Goal: Task Accomplishment & Management: Manage account settings

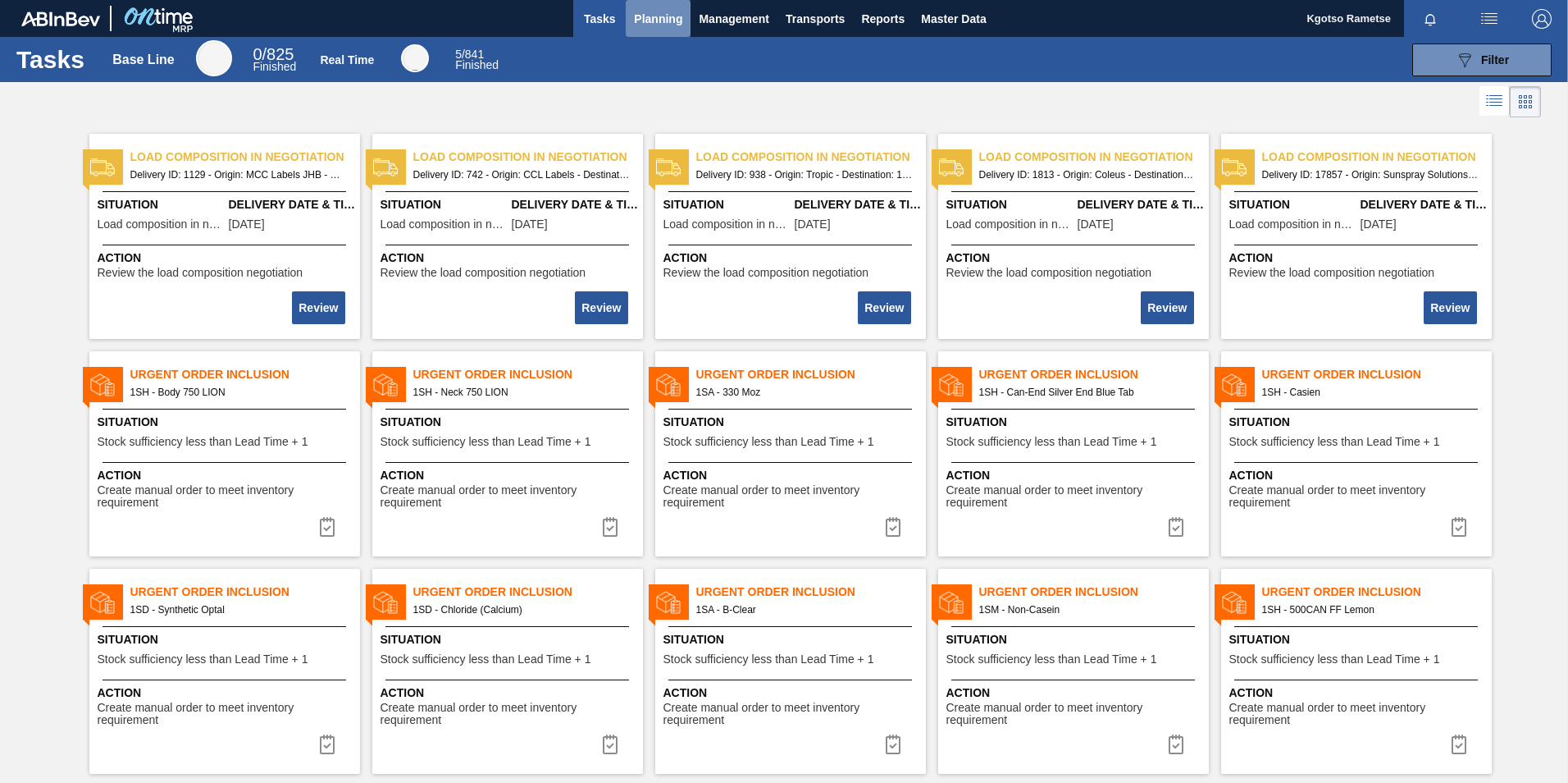
click at [643, 16] on span "Planning" at bounding box center [658, 19] width 48 height 20
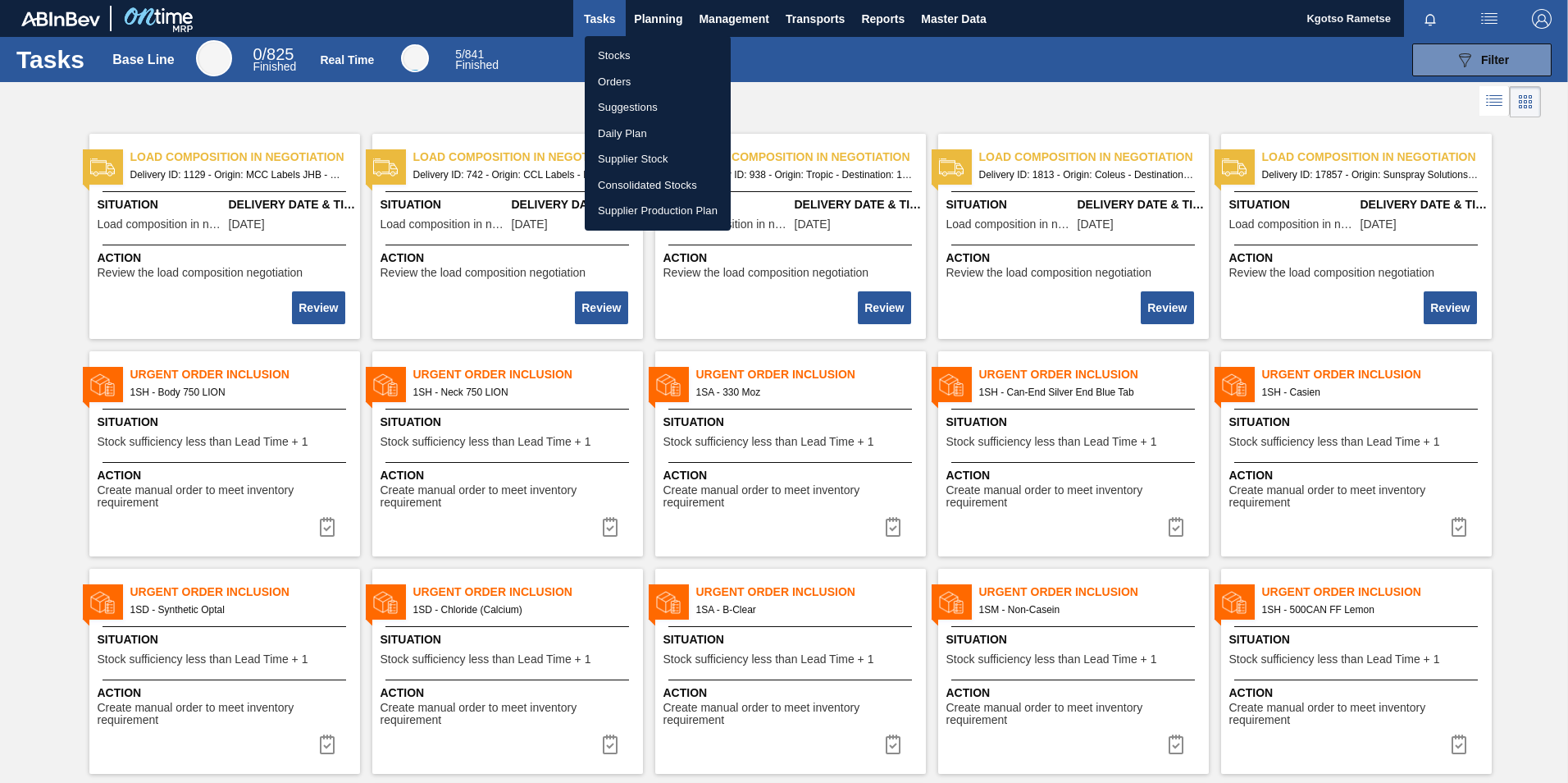
click at [637, 63] on li "Stocks" at bounding box center [657, 55] width 146 height 26
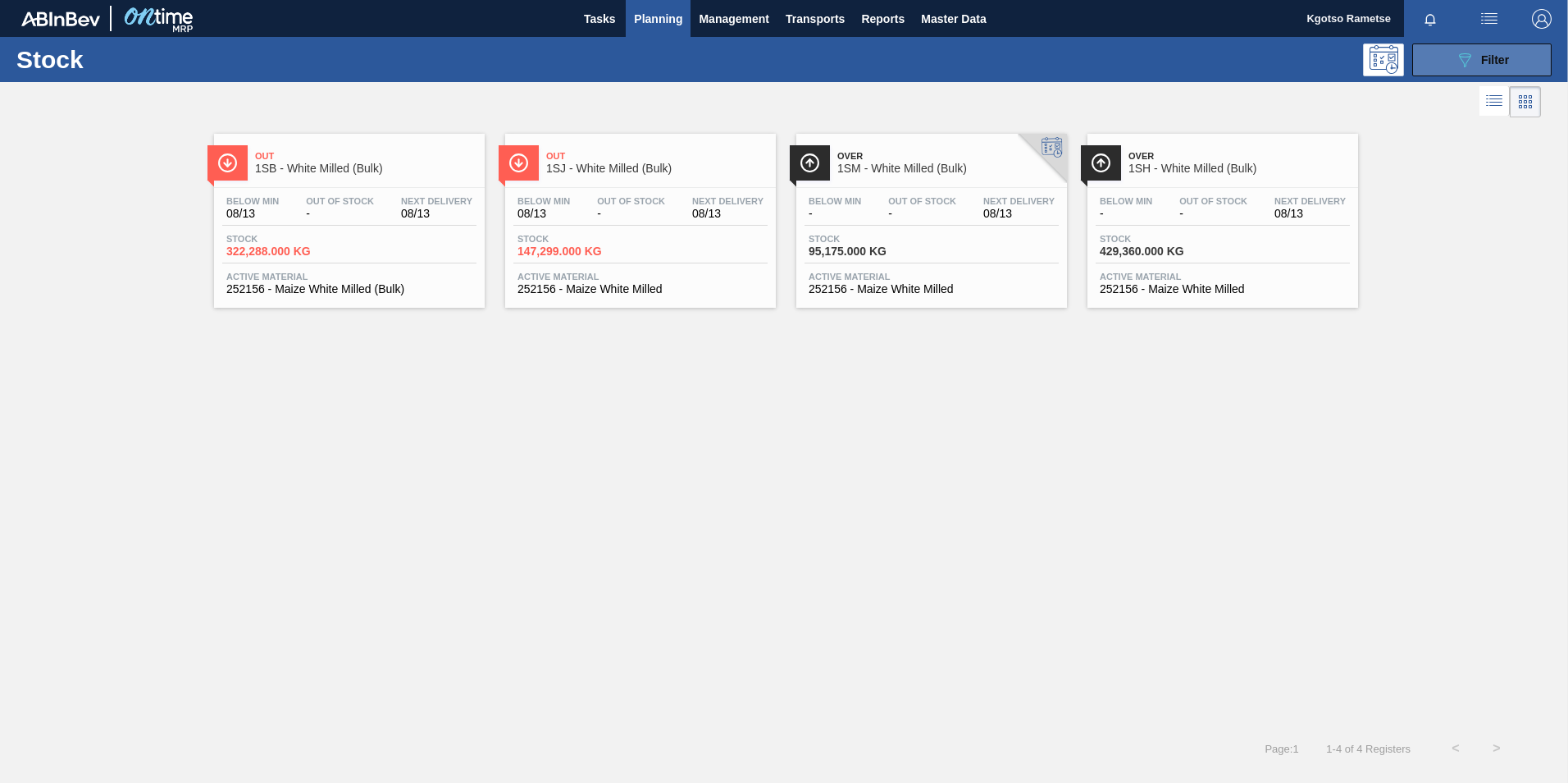
click at [1465, 67] on icon "089F7B8B-B2A5-4AFE-B5C0-19BA573D28AC" at bounding box center [1465, 60] width 20 height 20
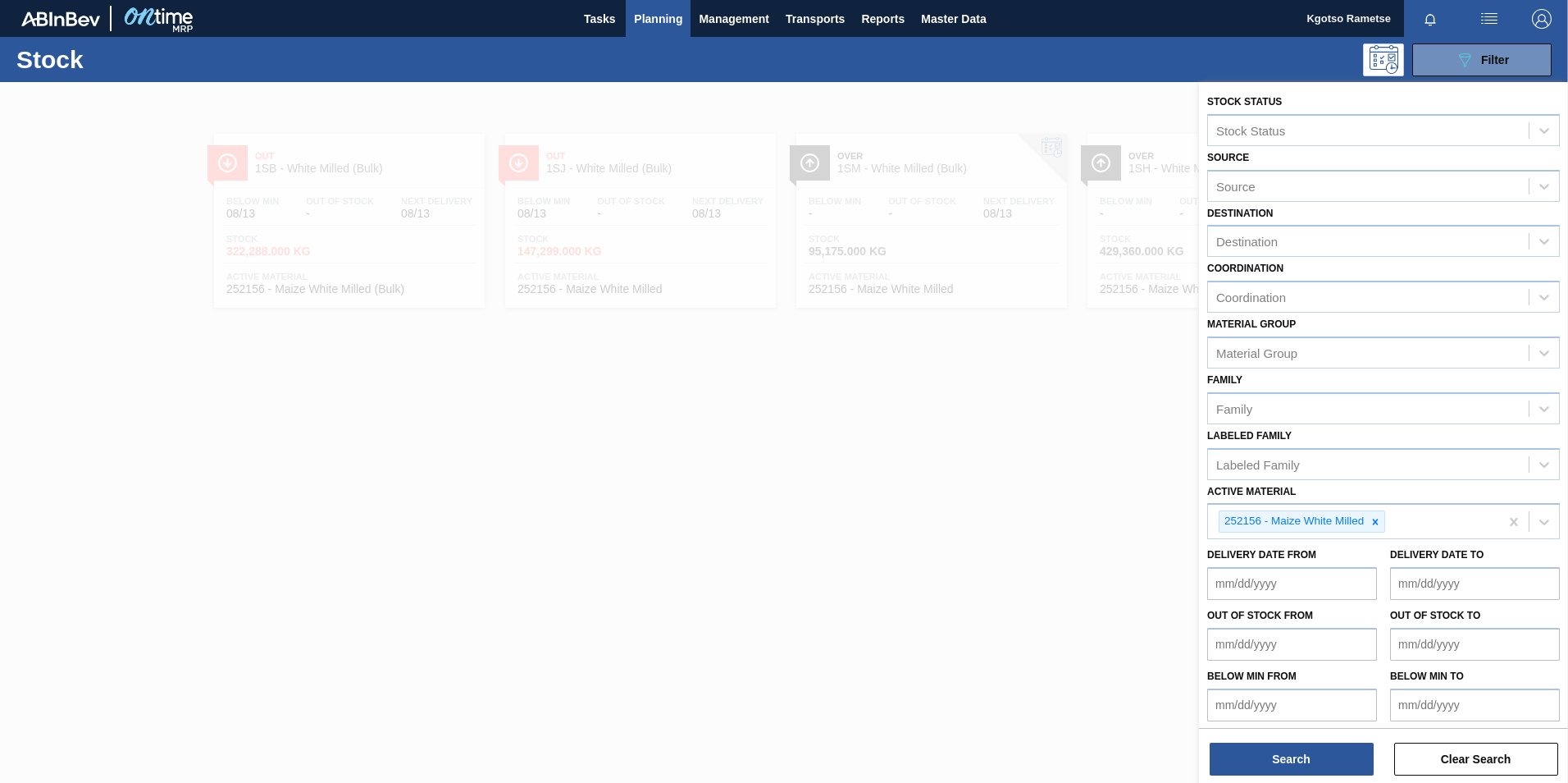
scroll to position [5, 0]
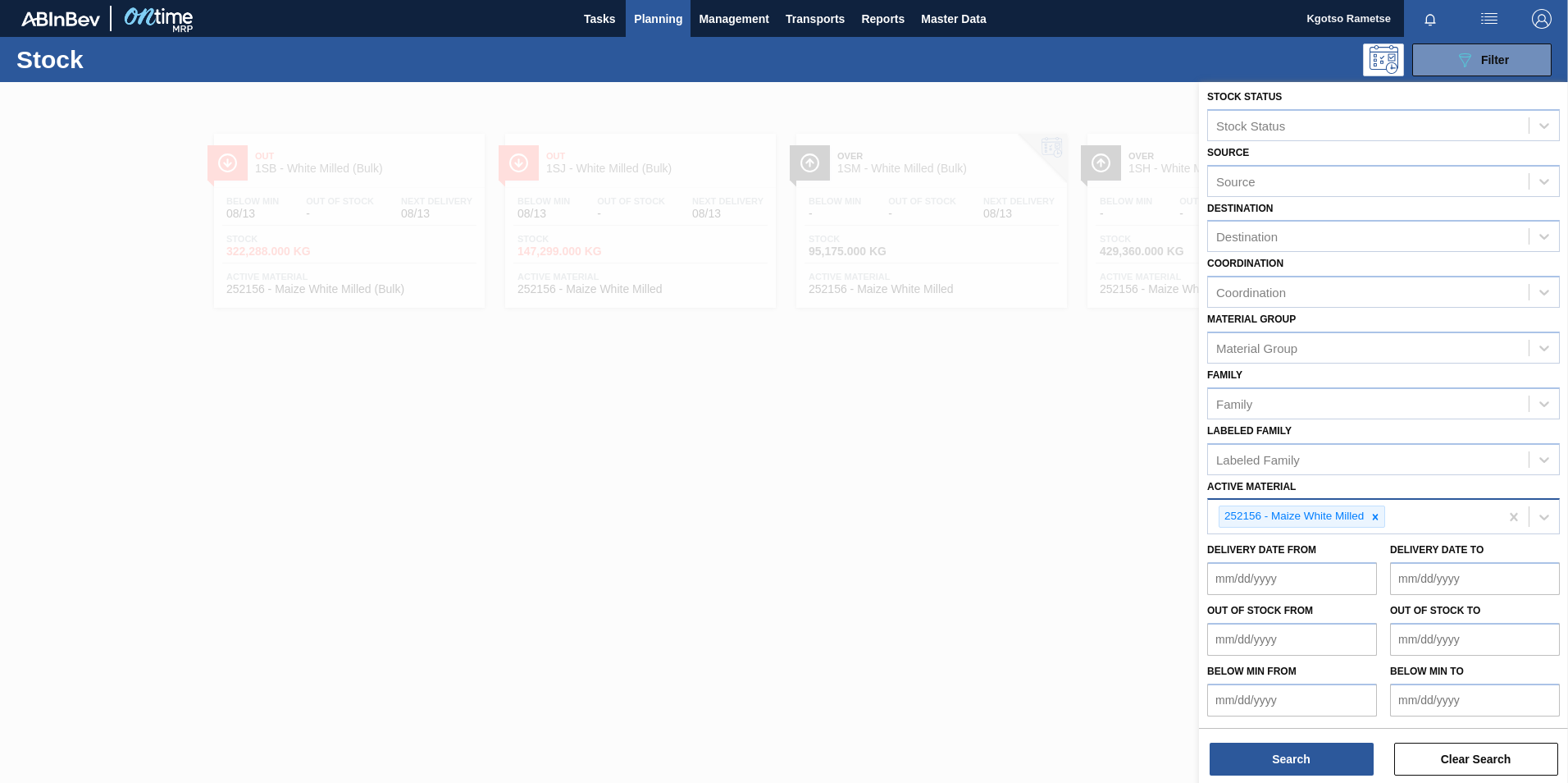
click at [1368, 504] on div "252156 - Maize White Milled" at bounding box center [1353, 517] width 291 height 34
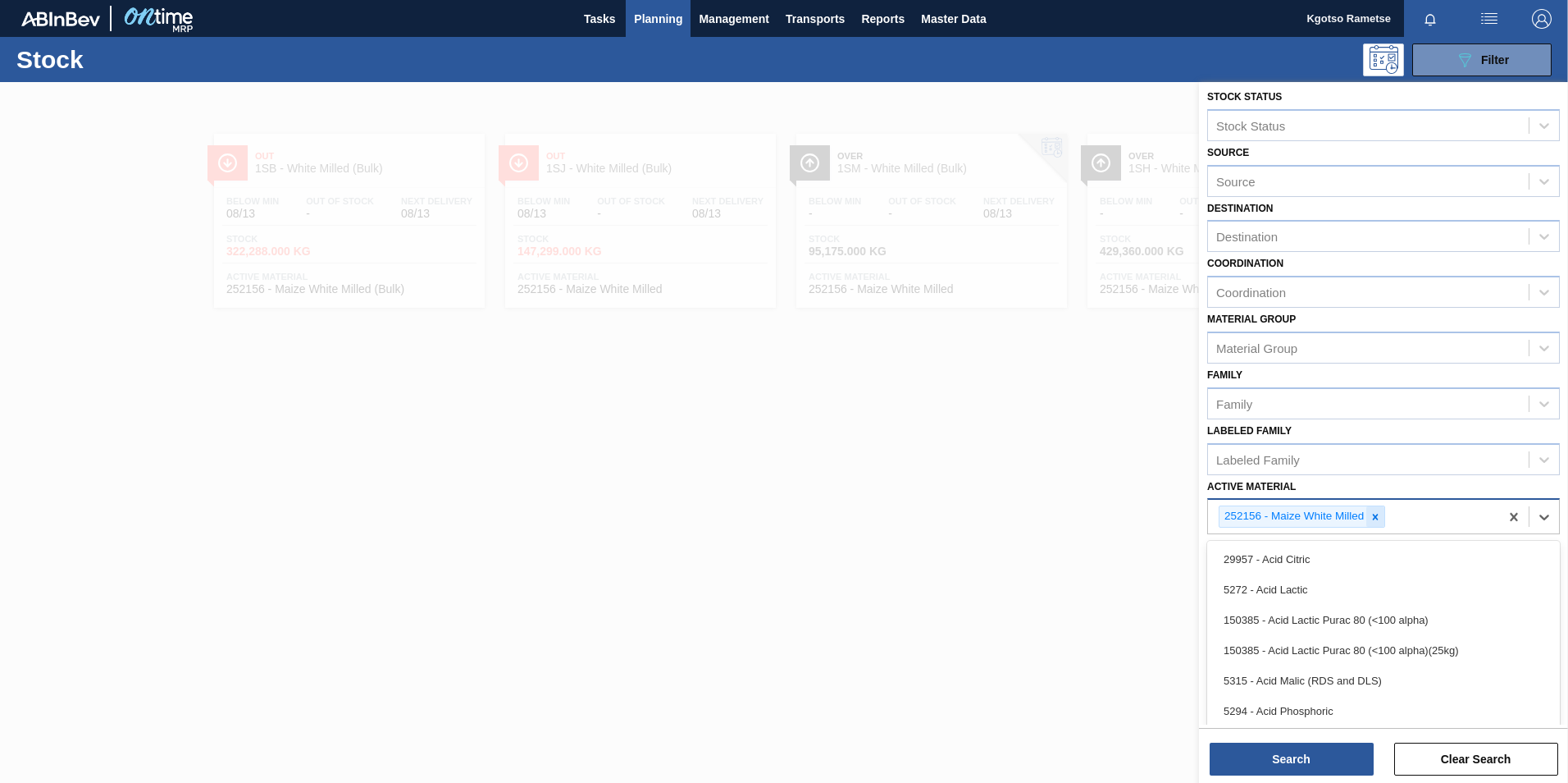
click at [1375, 511] on icon at bounding box center [1375, 517] width 12 height 12
click at [1236, 510] on div "Active Material" at bounding box center [1368, 515] width 321 height 24
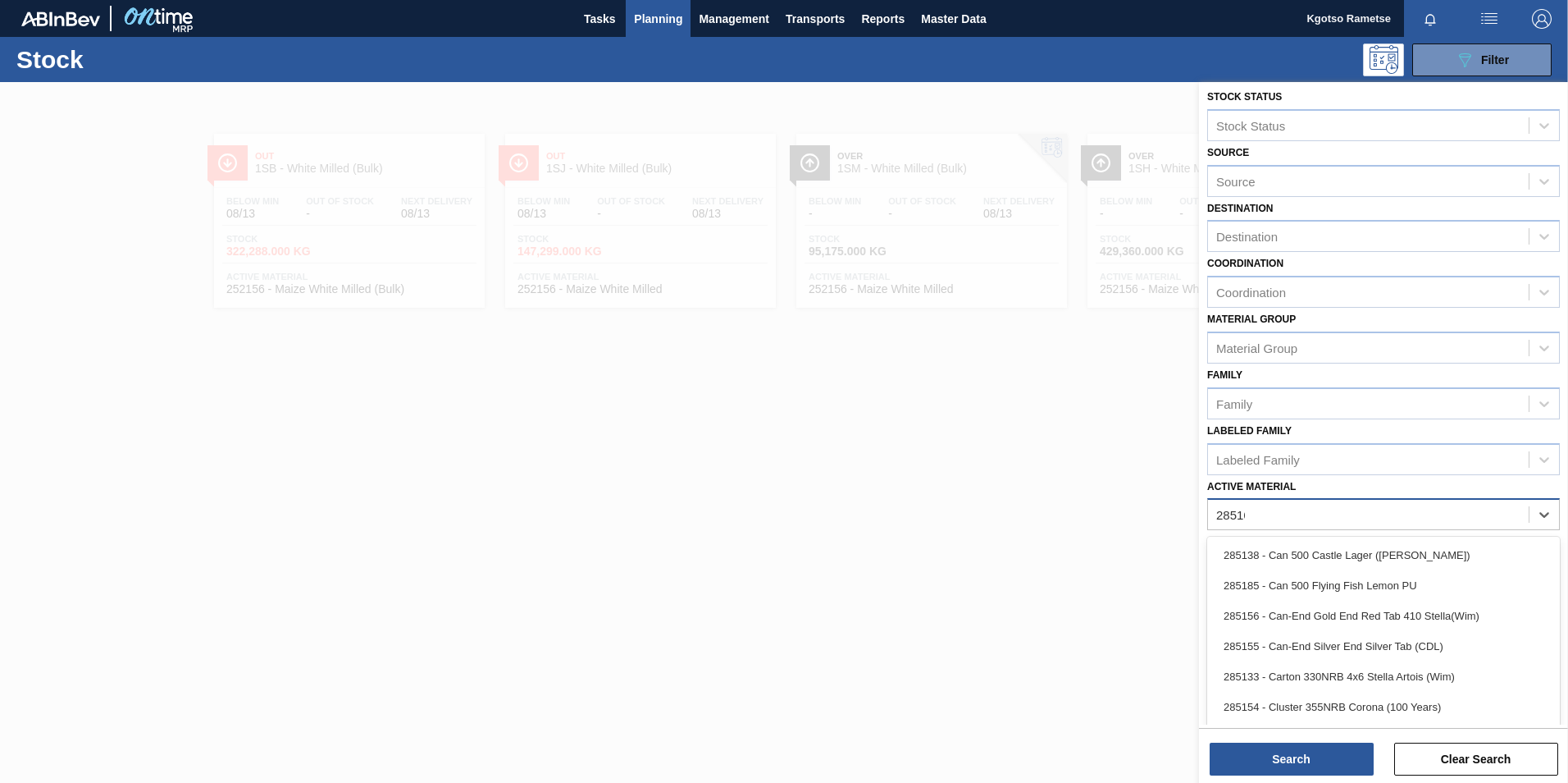
scroll to position [1, 0]
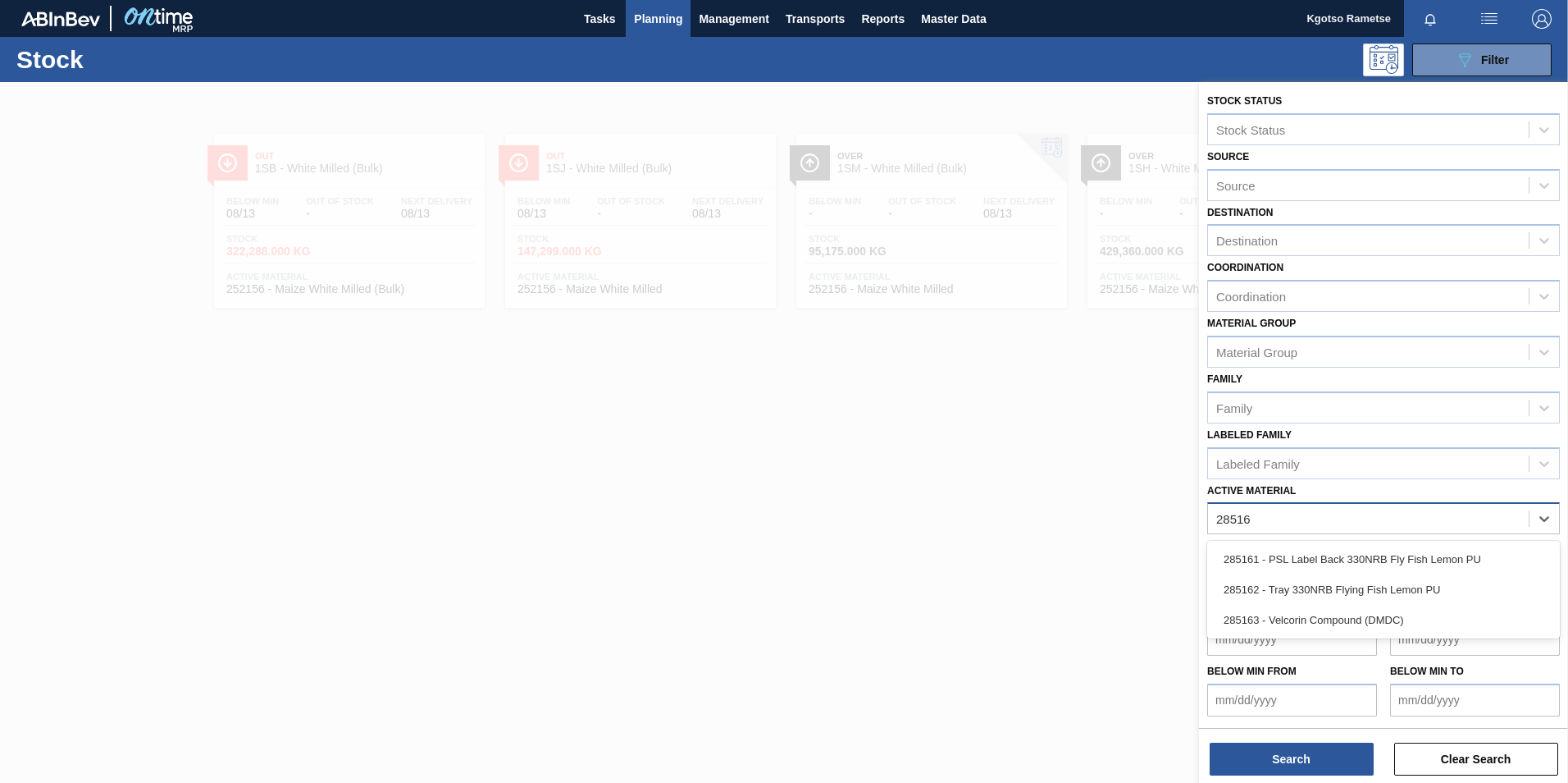
type Material "285162"
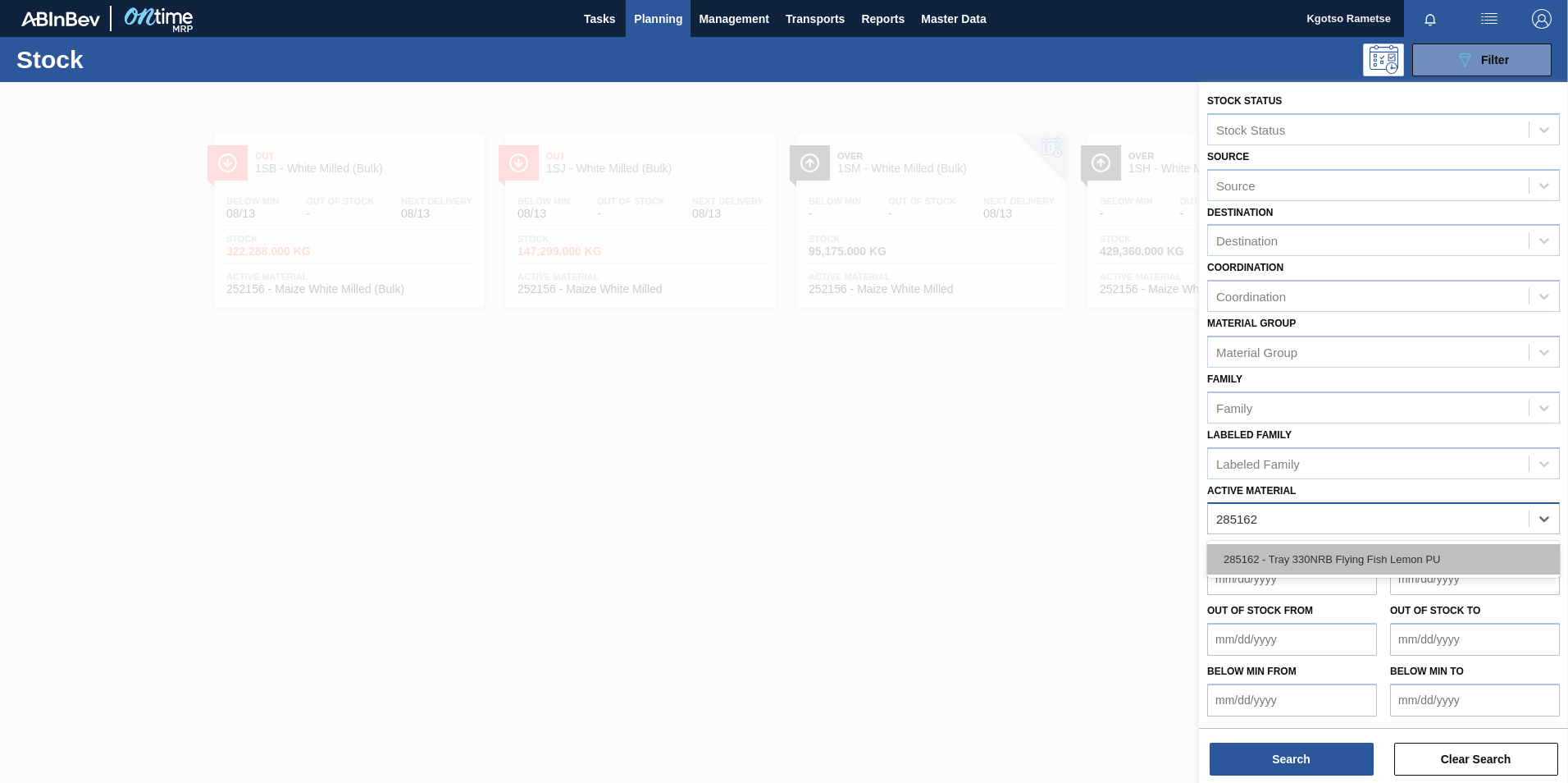
click at [1243, 560] on div "285162 - Tray 330NRB Flying Fish Lemon PU" at bounding box center [1383, 558] width 353 height 30
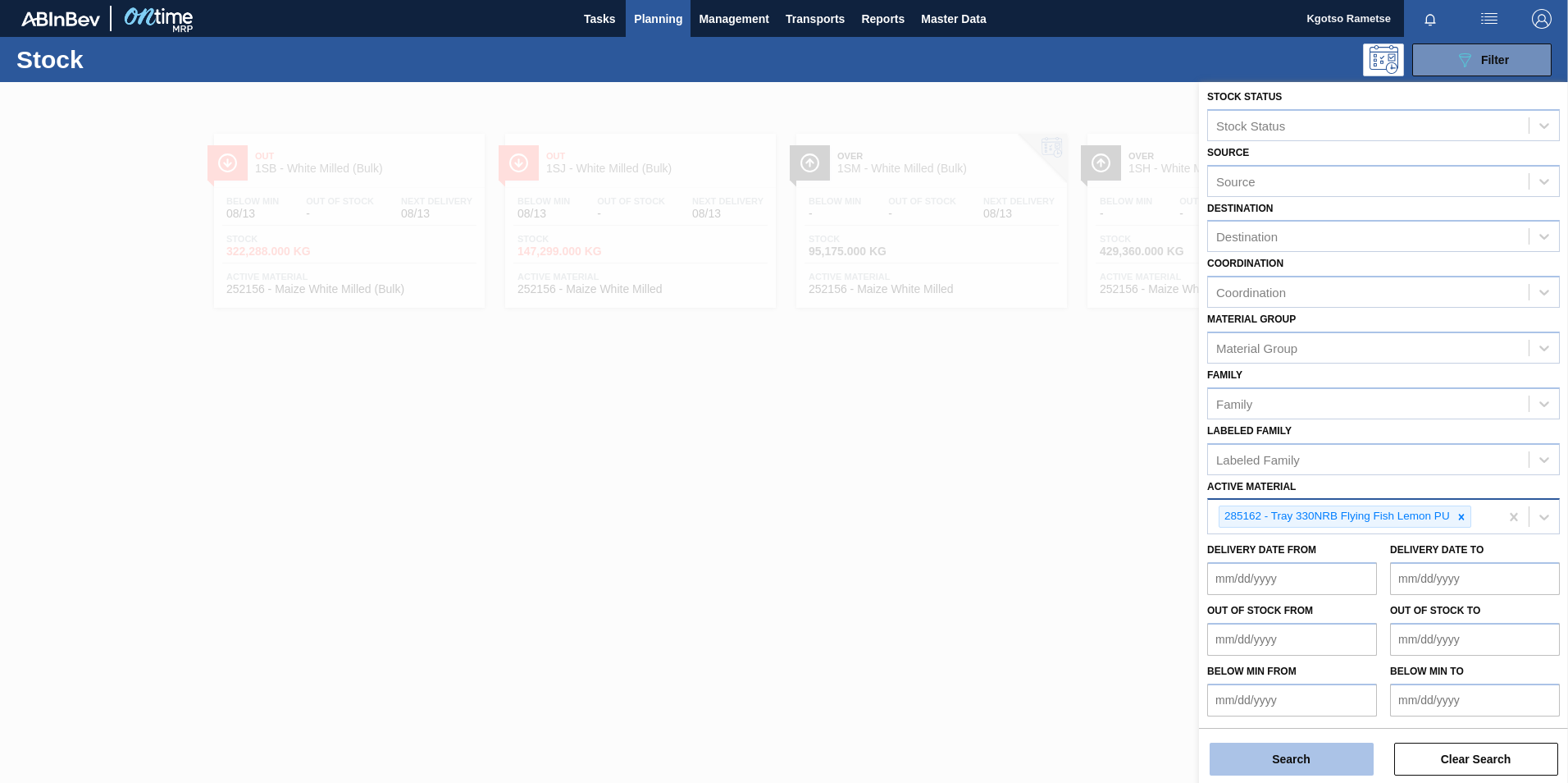
click at [1275, 753] on button "Search" at bounding box center [1292, 759] width 164 height 33
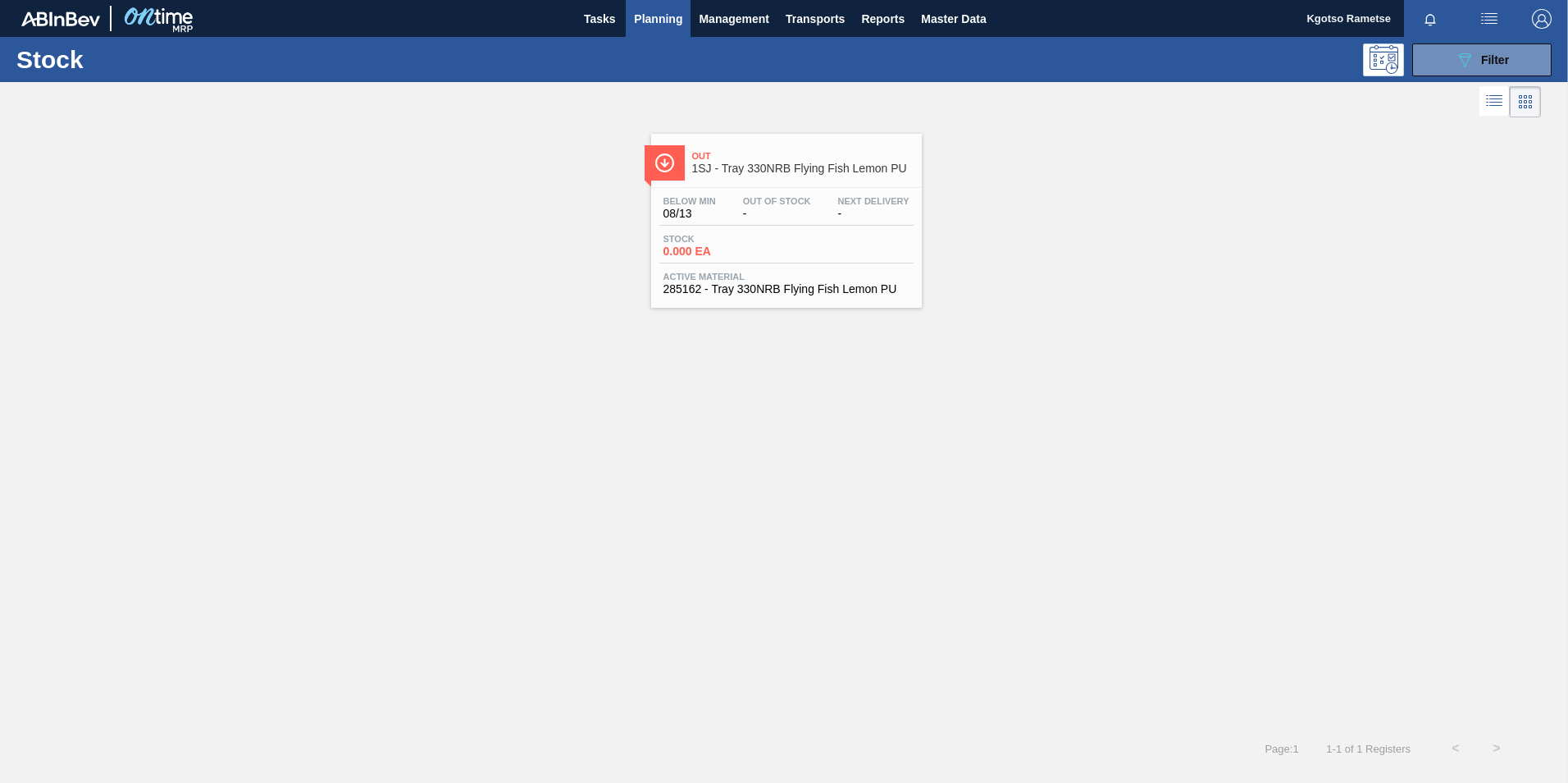
click at [774, 242] on span "Stock" at bounding box center [721, 238] width 115 height 10
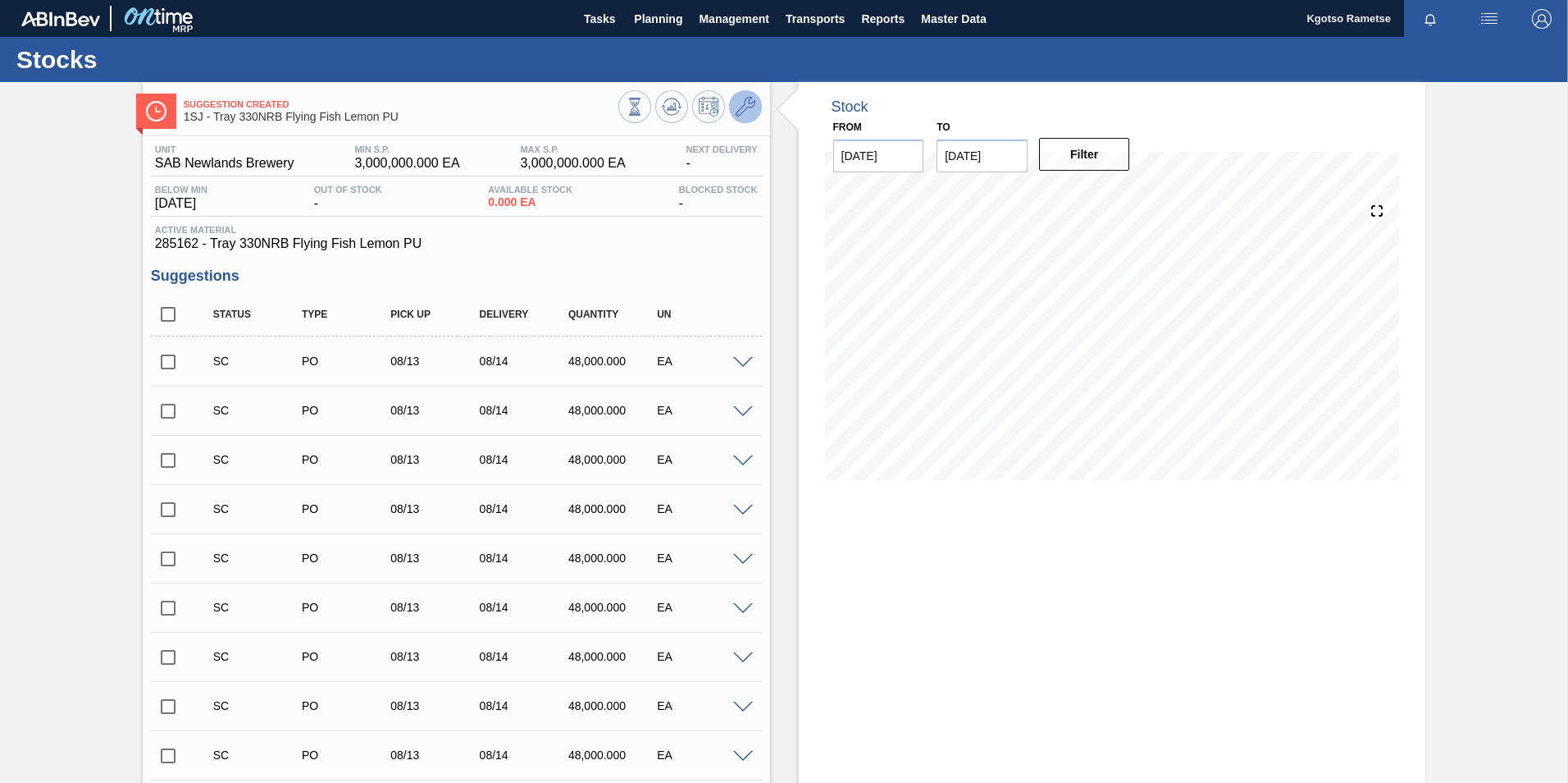
click at [737, 115] on icon at bounding box center [745, 106] width 20 height 20
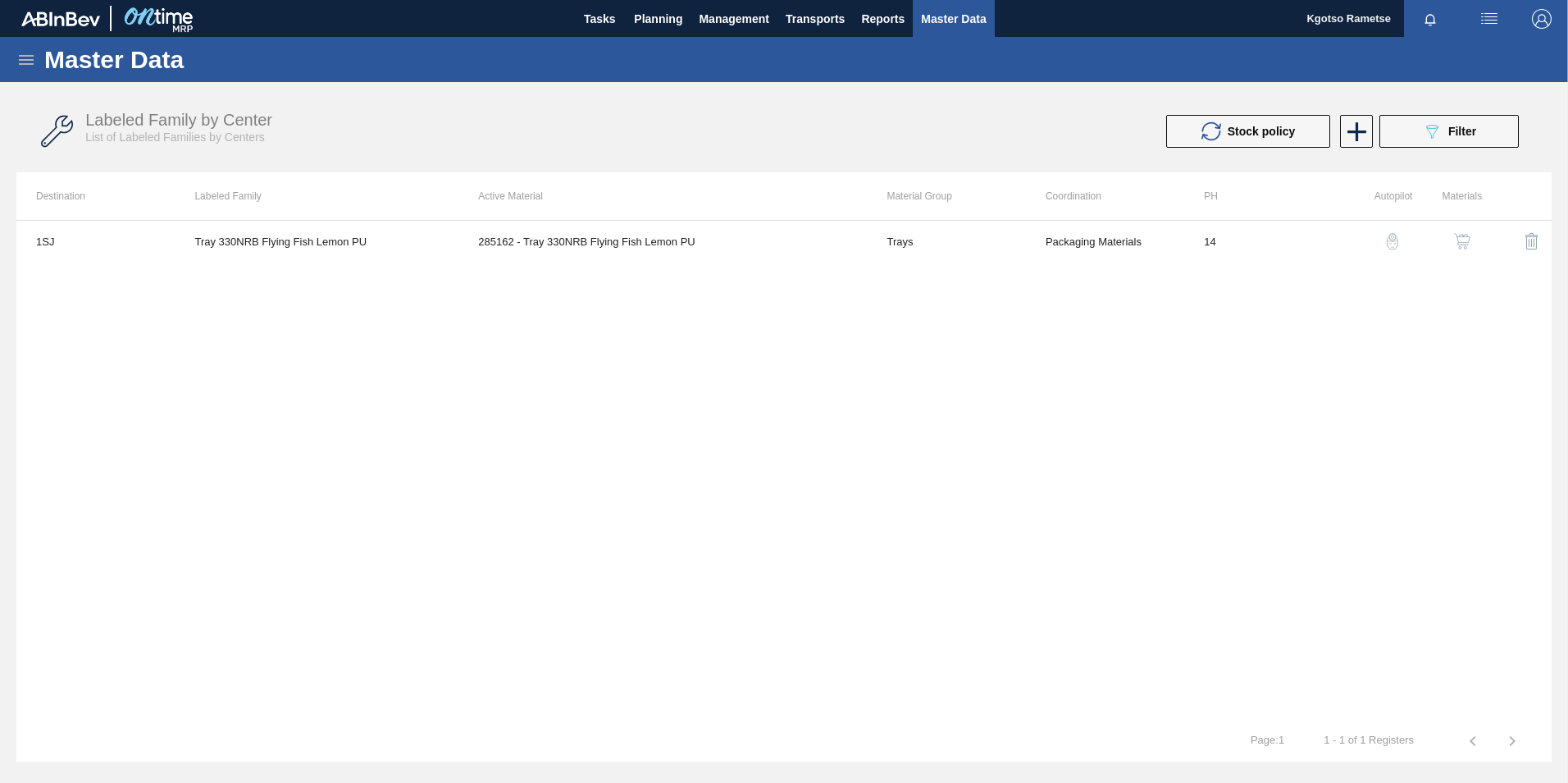
click at [1465, 240] on img "button" at bounding box center [1463, 241] width 16 height 16
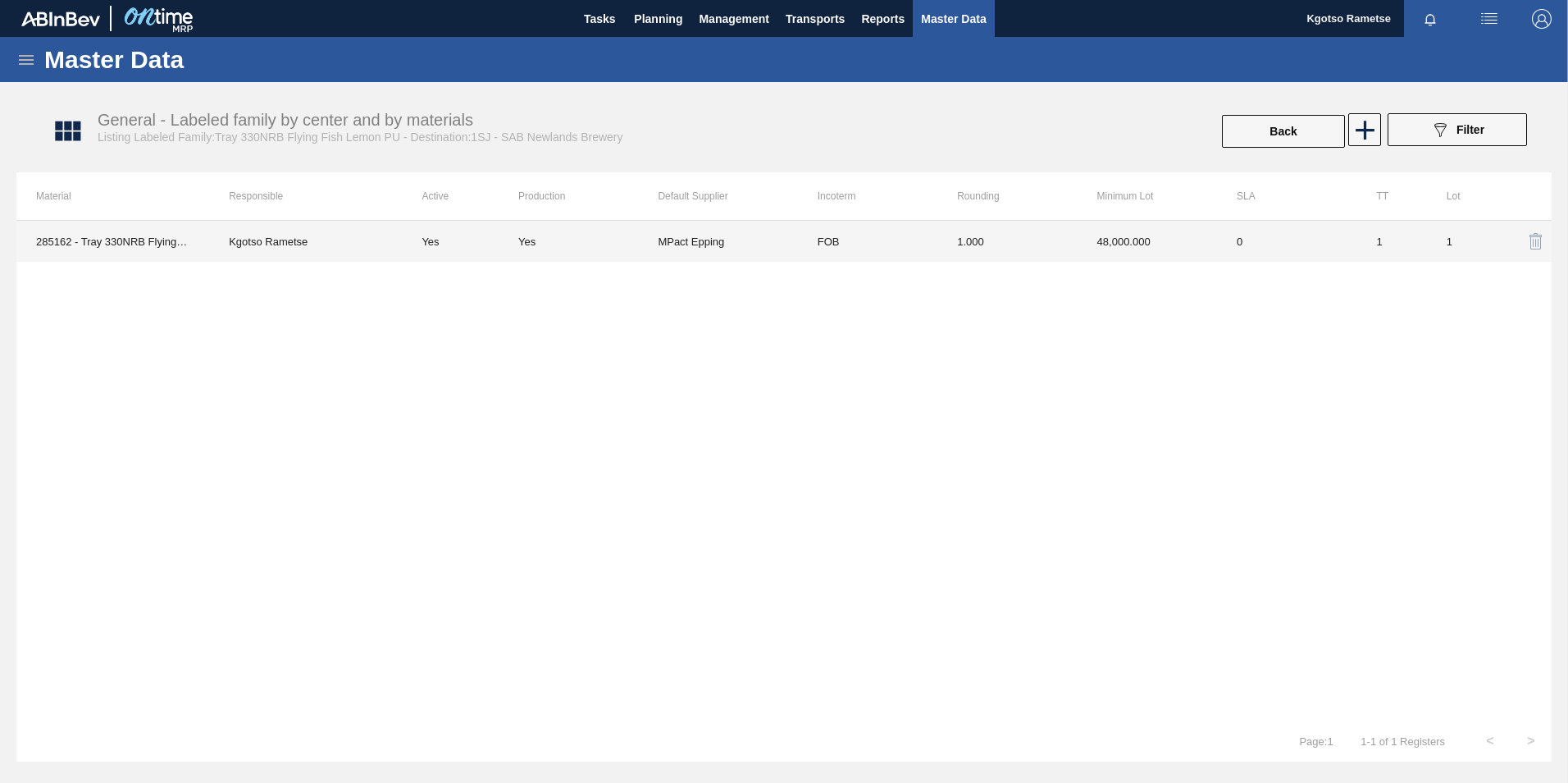
click at [913, 251] on td "FOB" at bounding box center [867, 241] width 139 height 41
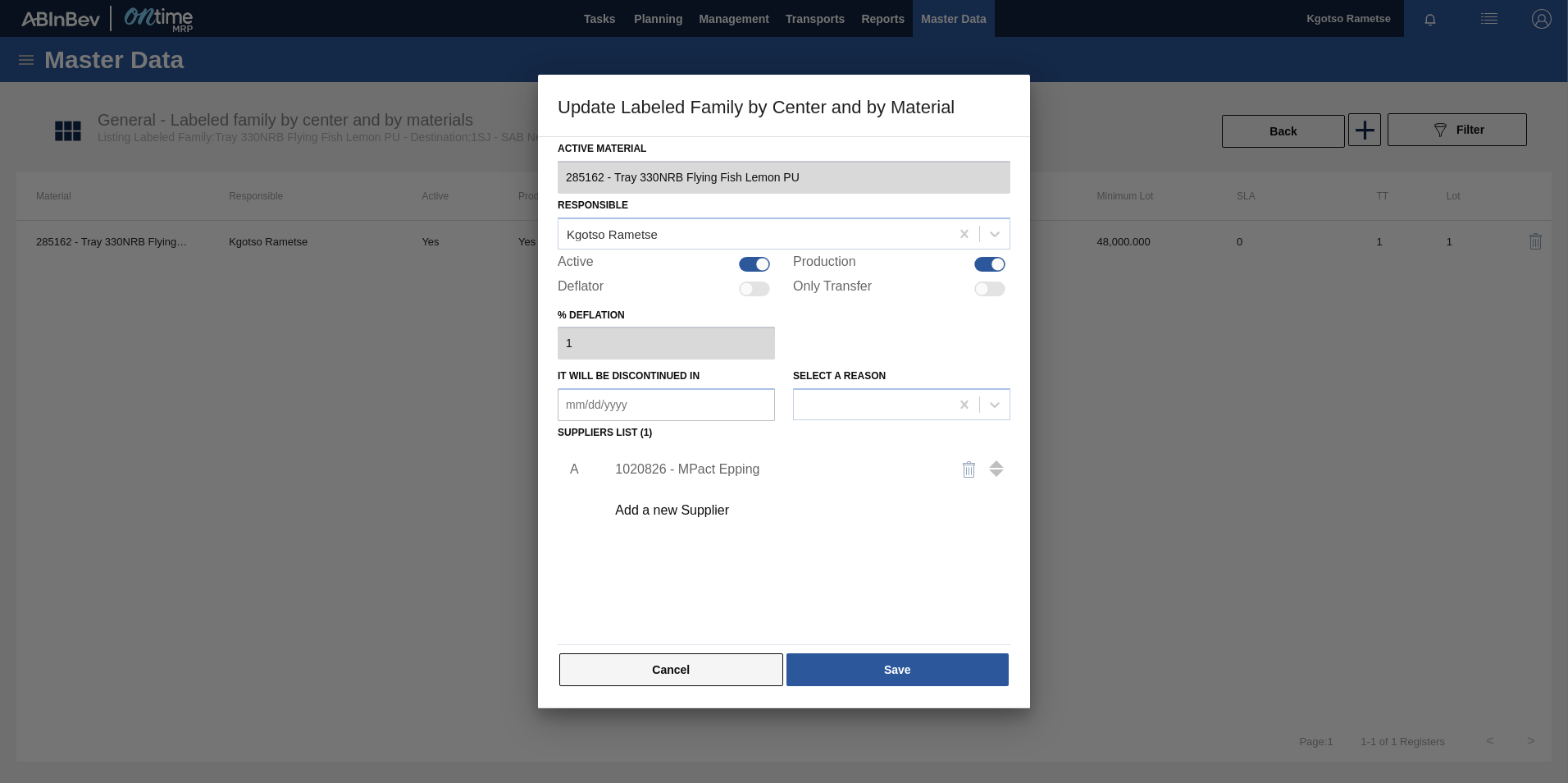
drag, startPoint x: 701, startPoint y: 660, endPoint x: 690, endPoint y: 652, distance: 13.6
click at [699, 660] on button "Cancel" at bounding box center [671, 669] width 224 height 33
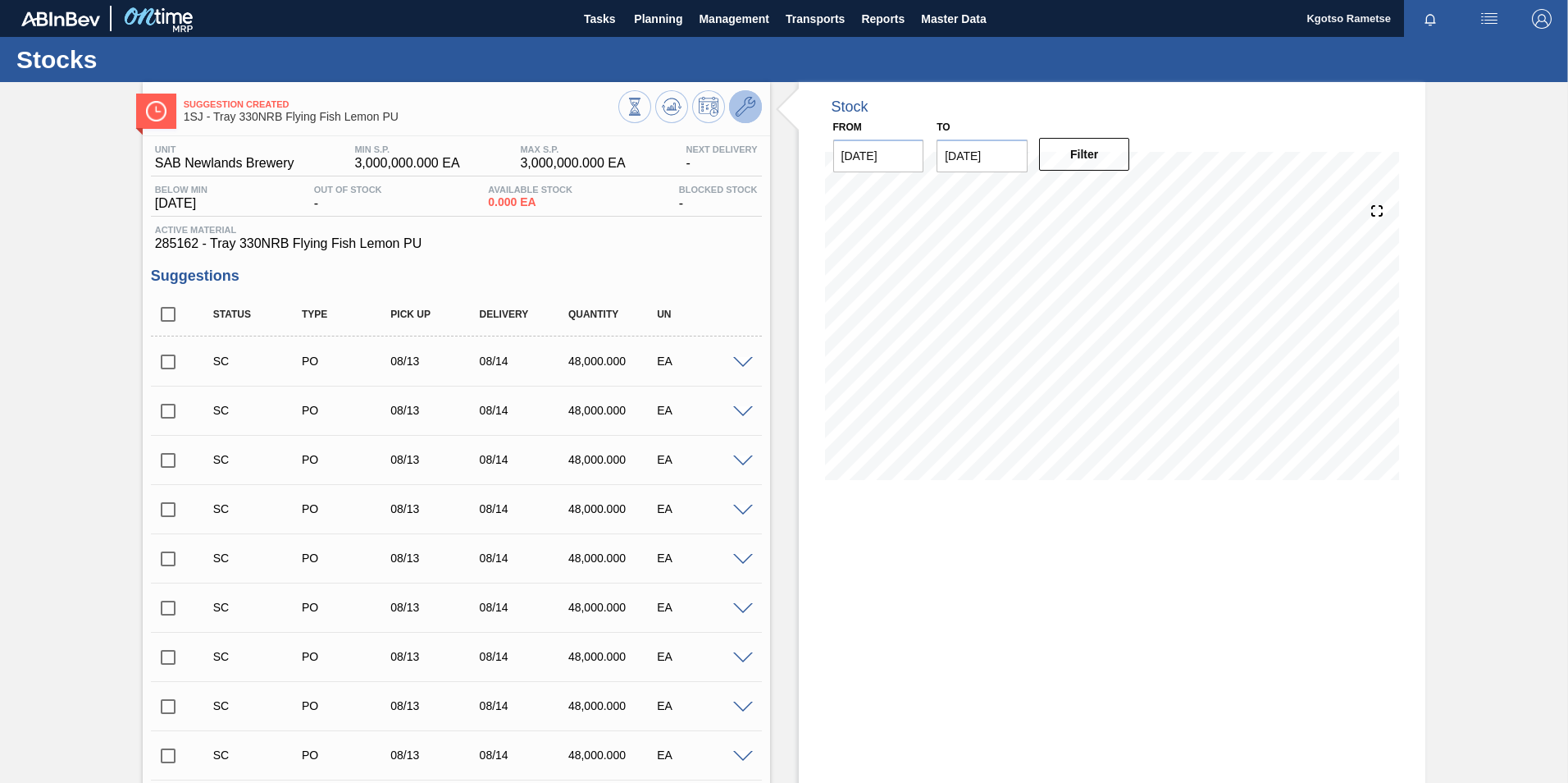
click at [741, 107] on icon at bounding box center [745, 106] width 20 height 20
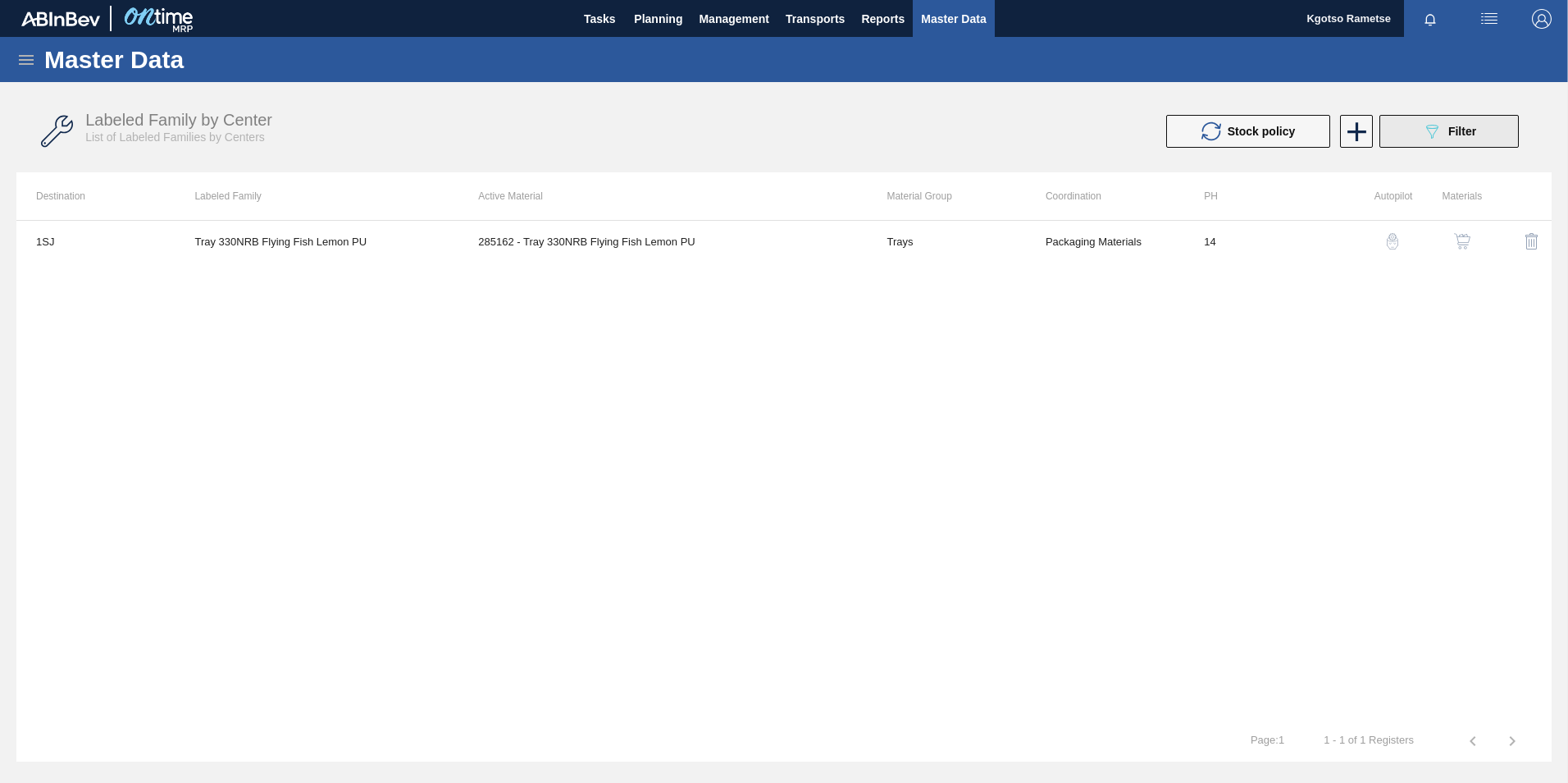
click at [1459, 139] on div "089F7B8B-B2A5-4AFE-B5C0-19BA573D28AC Filter" at bounding box center [1450, 132] width 55 height 20
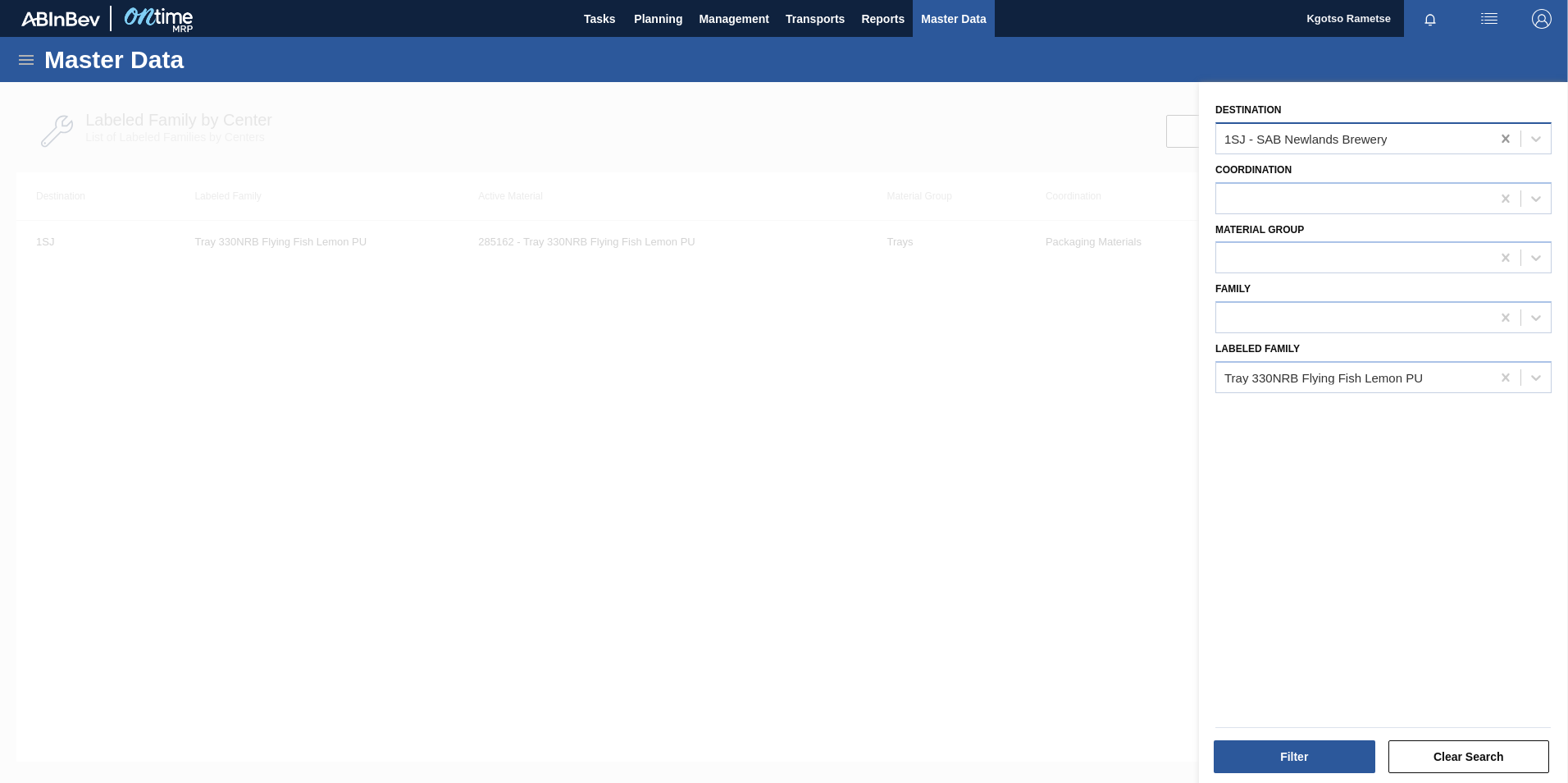
click at [1503, 137] on icon at bounding box center [1505, 138] width 7 height 8
click at [1308, 761] on button "Filter" at bounding box center [1295, 757] width 162 height 33
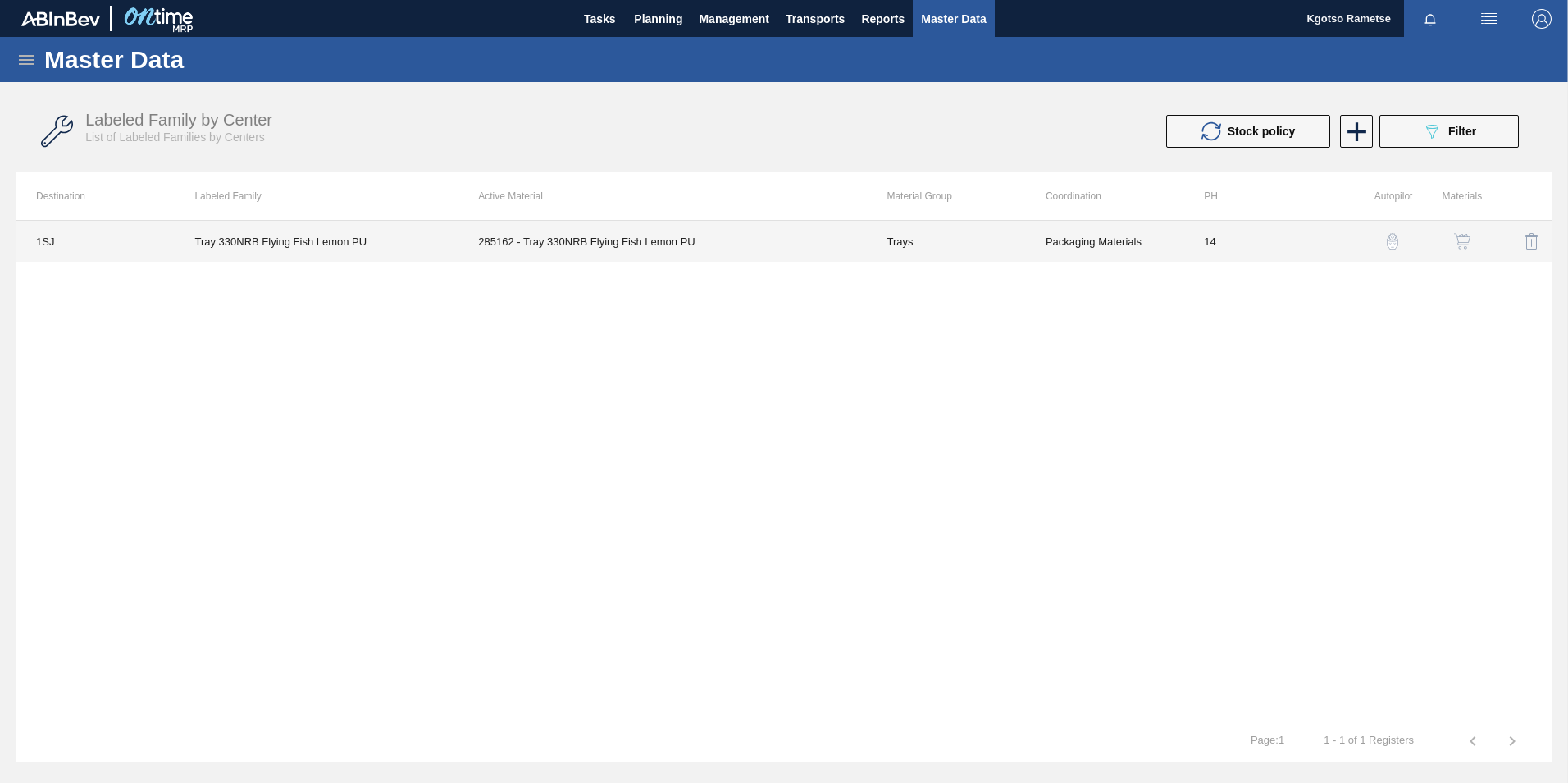
click at [473, 226] on td "285162 - Tray 330NRB Flying Fish Lemon PU" at bounding box center [662, 241] width 408 height 41
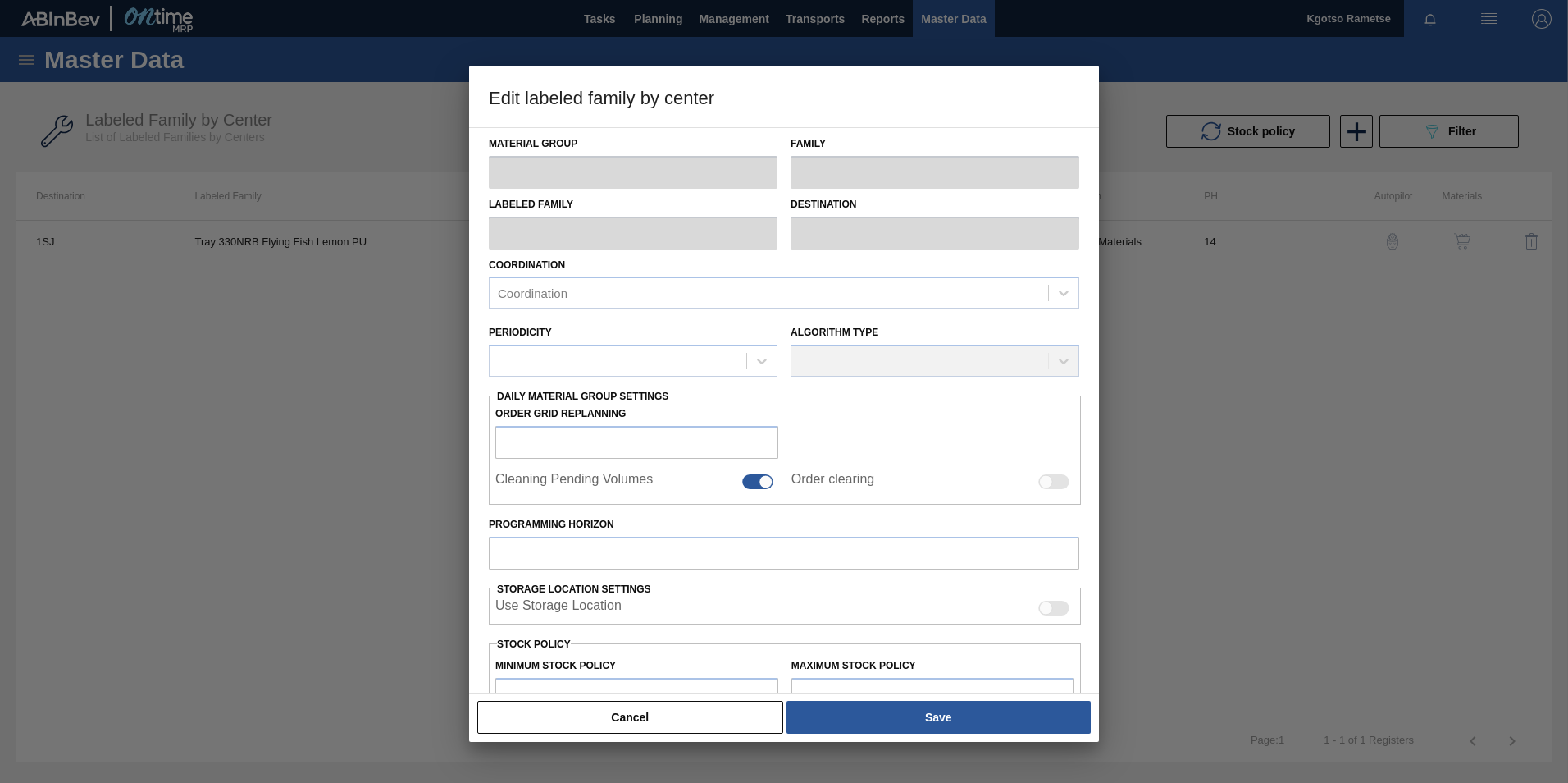
type input "Trays"
type input "Tray 330NRB"
type input "Tray 330NRB Flying Fish Lemon PU"
type input "1SJ - SAB Newlands Brewery"
type input "14"
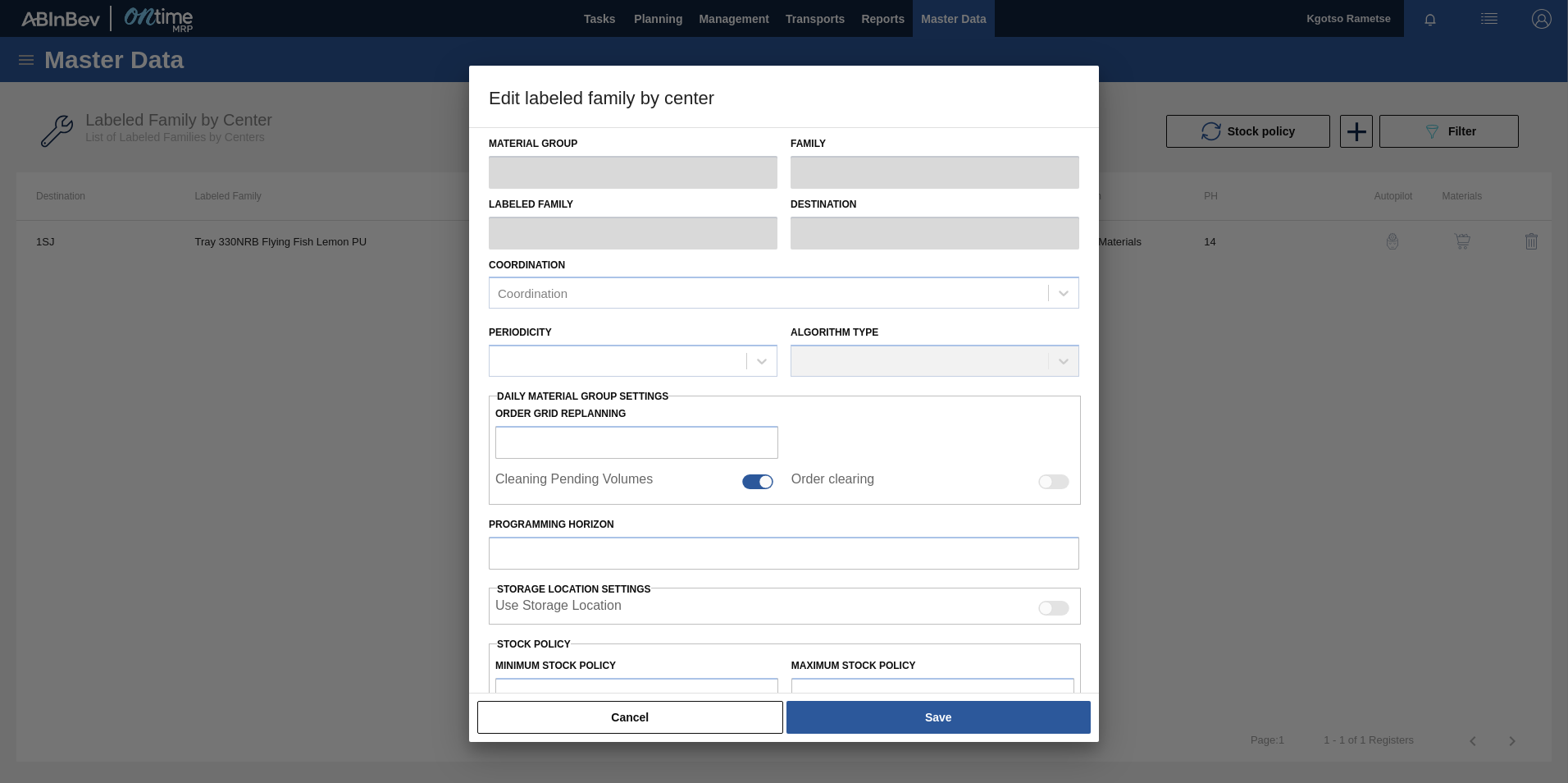
type input "3,000,000"
type input "100"
type input "3,000,000.000"
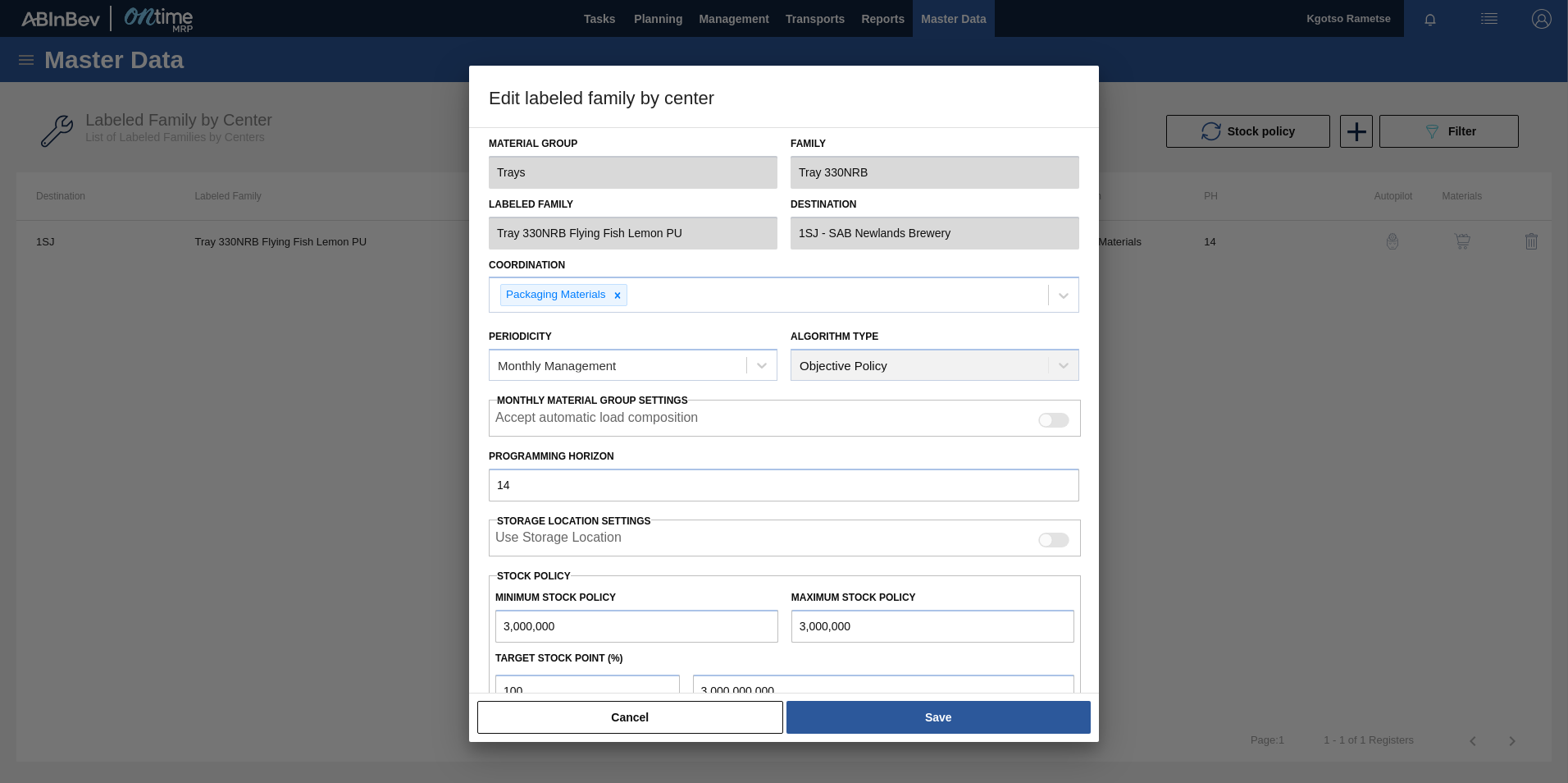
click at [1203, 216] on div at bounding box center [784, 391] width 1568 height 783
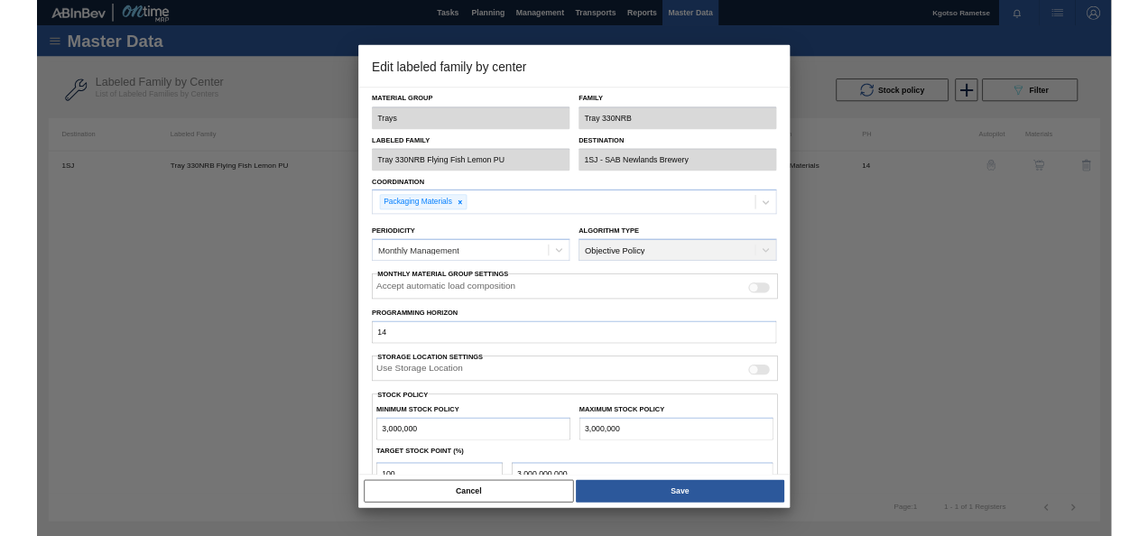
scroll to position [180, 0]
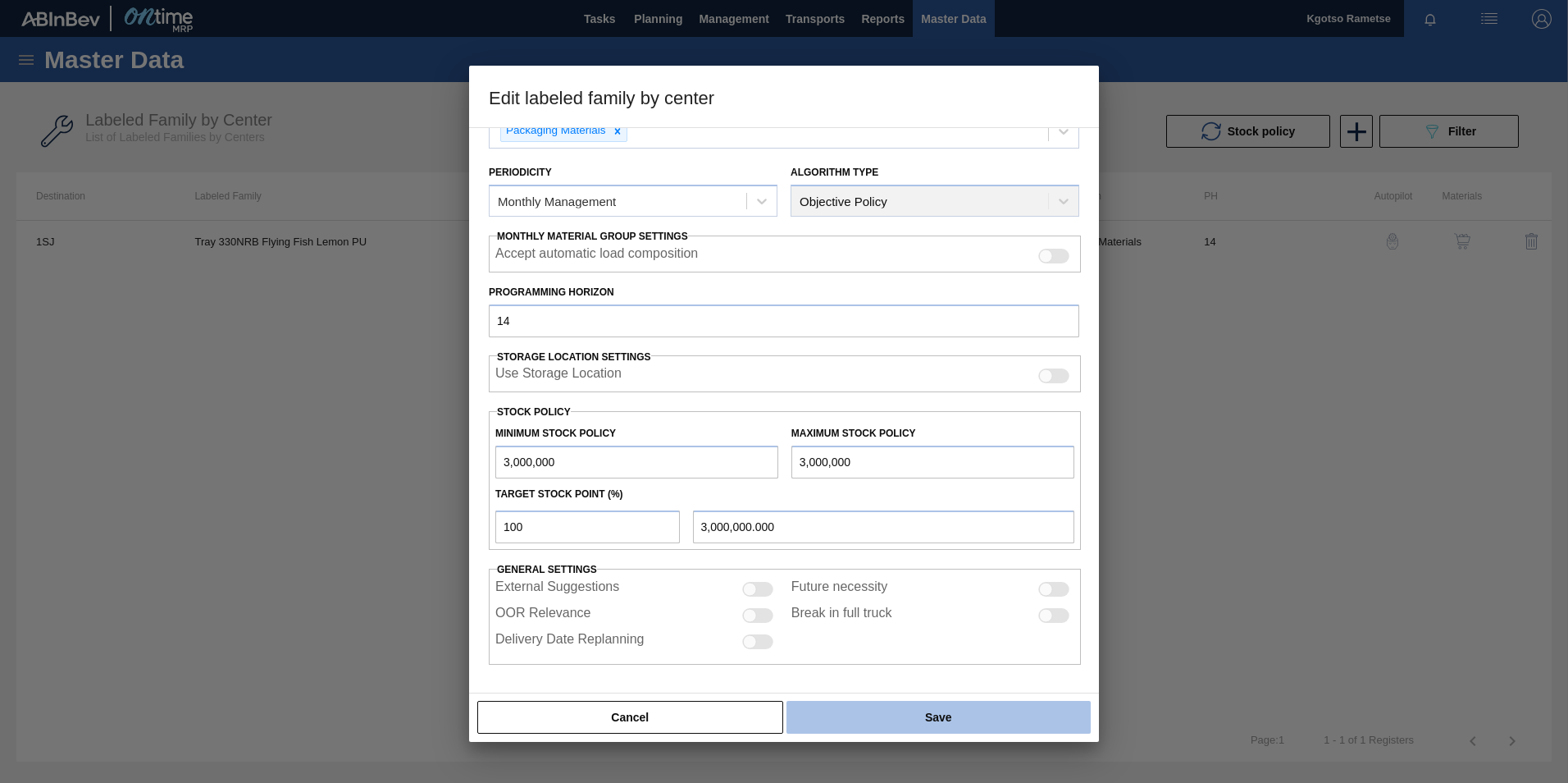
click at [837, 724] on button "Save" at bounding box center [938, 718] width 305 height 33
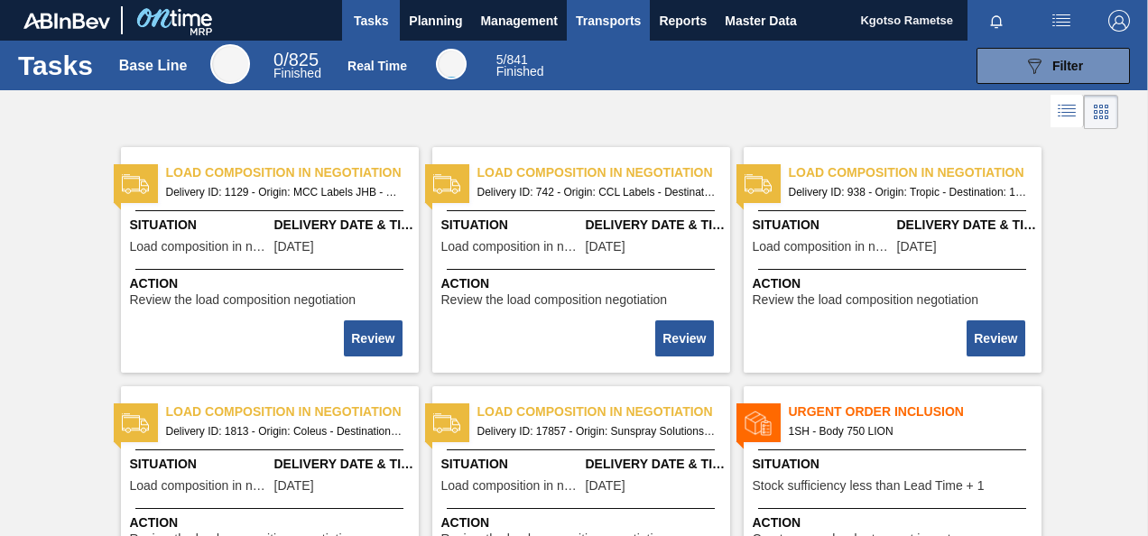
click at [592, 29] on span "Transports" at bounding box center [608, 21] width 65 height 22
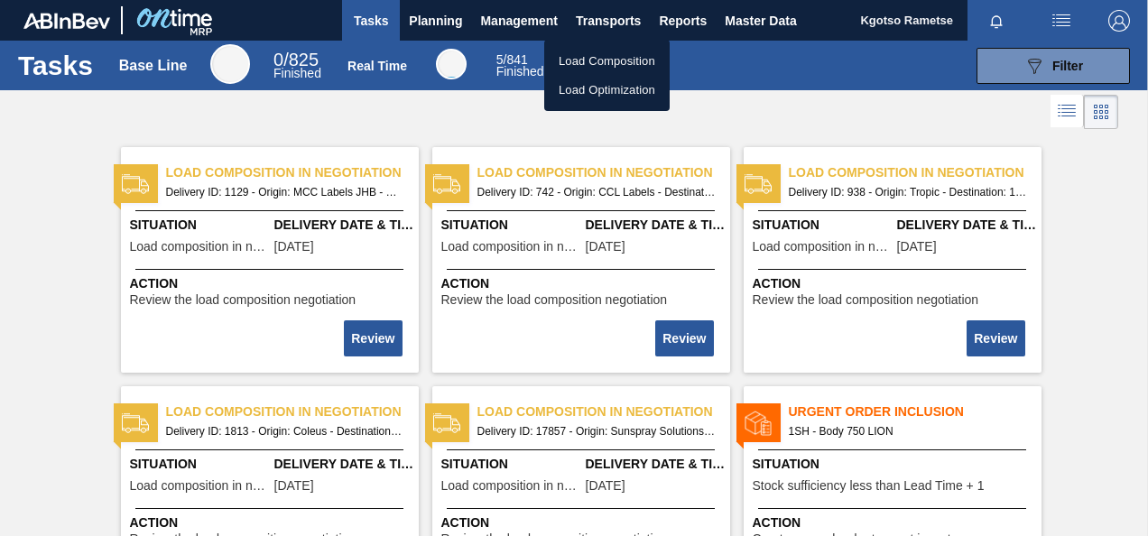
click at [785, 97] on div at bounding box center [574, 268] width 1148 height 536
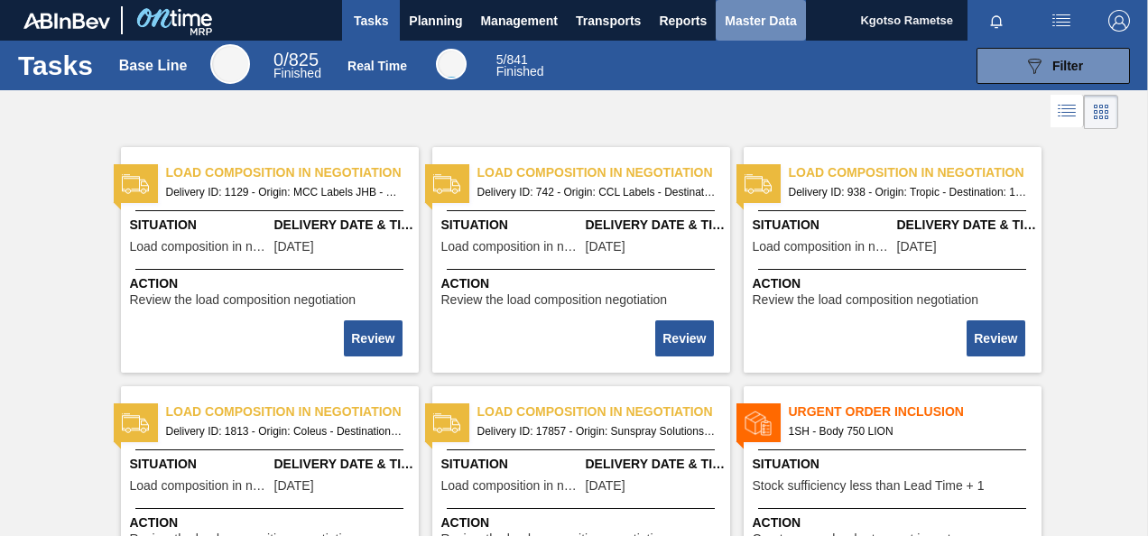
click at [783, 17] on span "Master Data" at bounding box center [760, 21] width 71 height 22
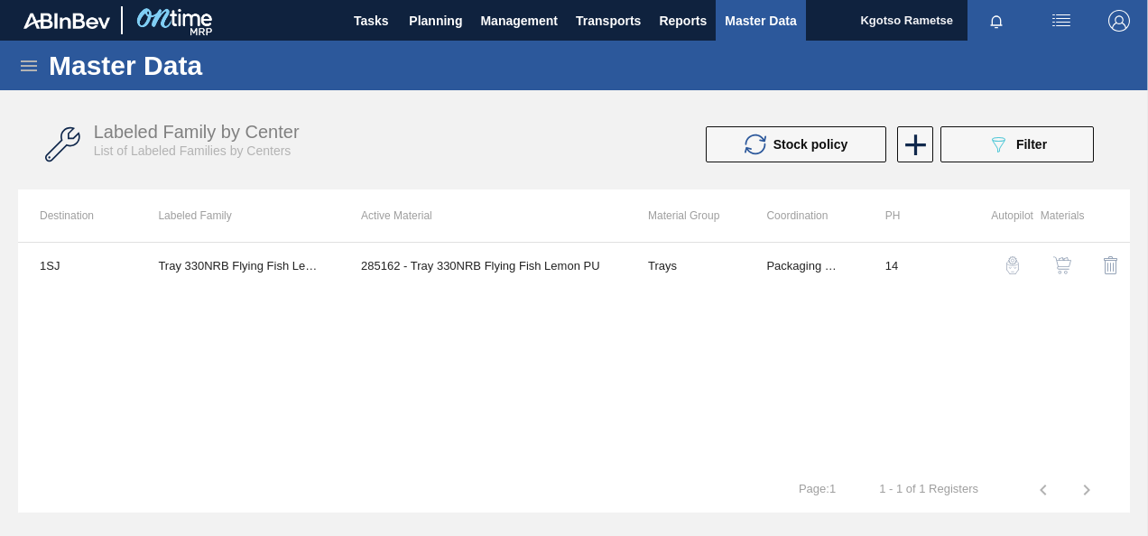
click at [23, 70] on icon at bounding box center [29, 65] width 16 height 11
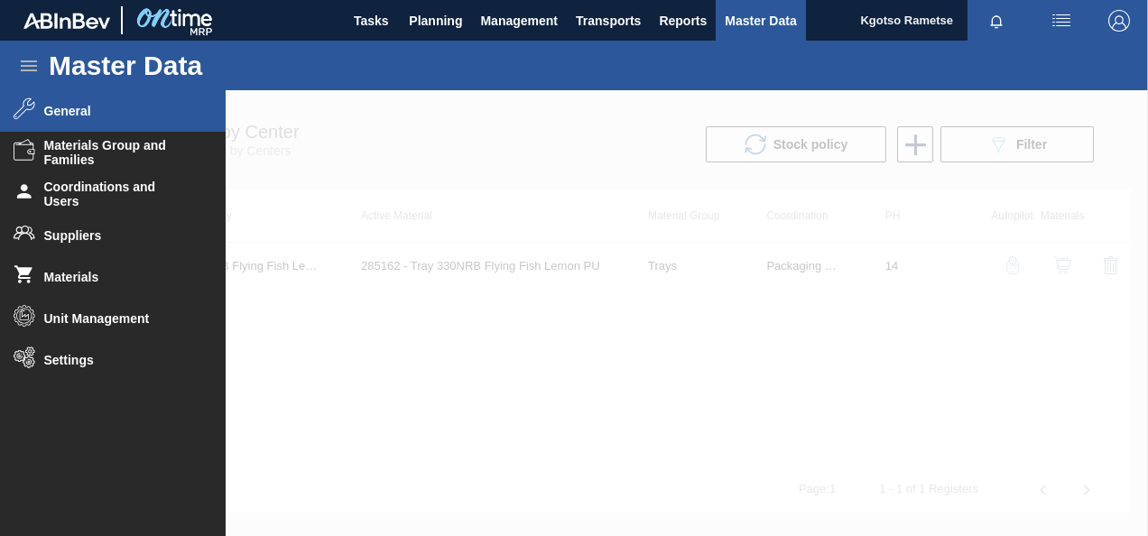
click at [69, 111] on span "General" at bounding box center [118, 111] width 149 height 14
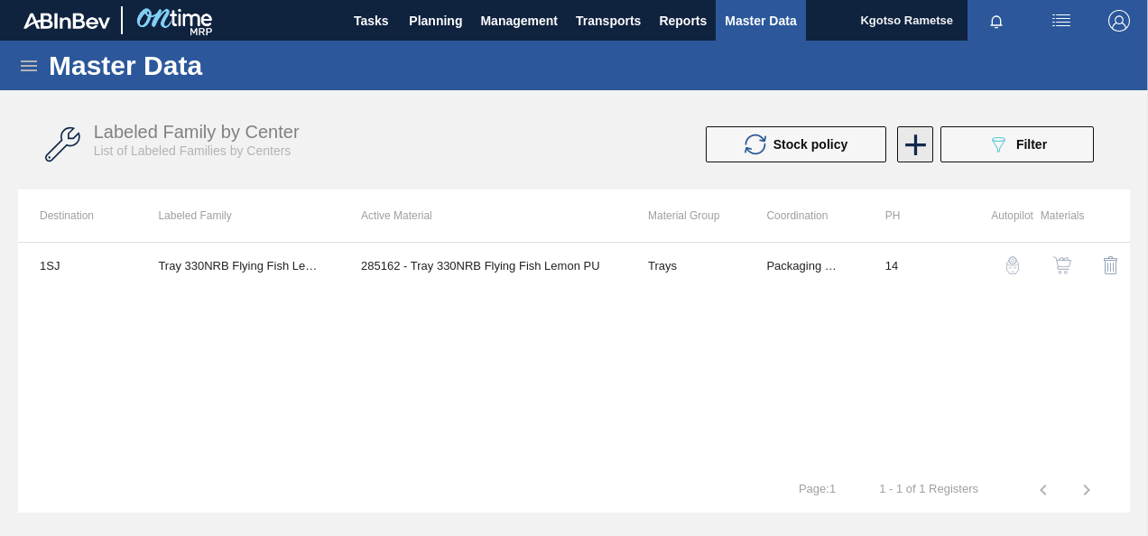
click at [905, 143] on icon at bounding box center [915, 144] width 21 height 21
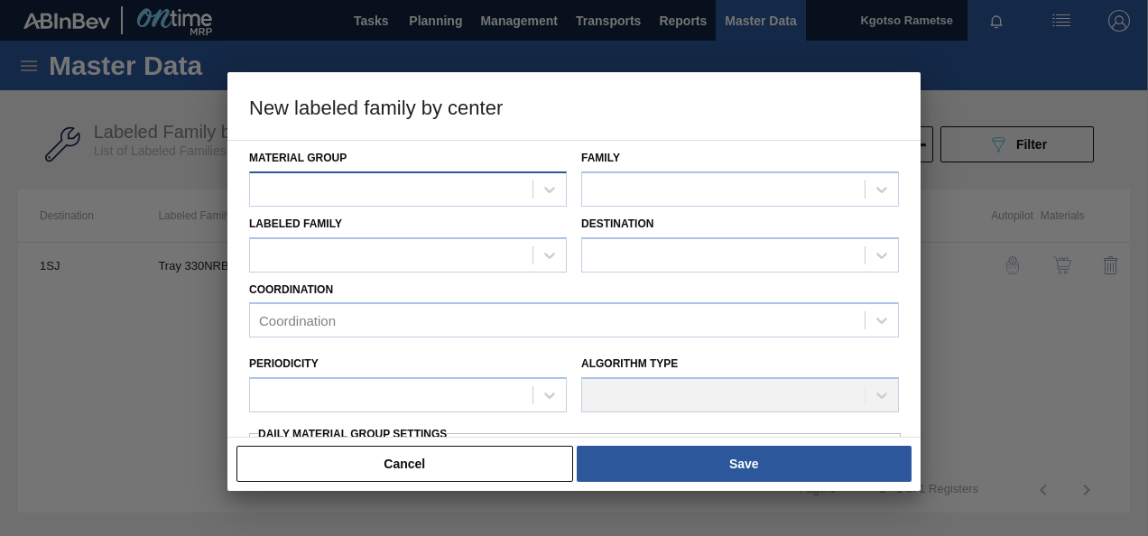
click at [432, 188] on div at bounding box center [391, 189] width 282 height 26
type Group "tra"
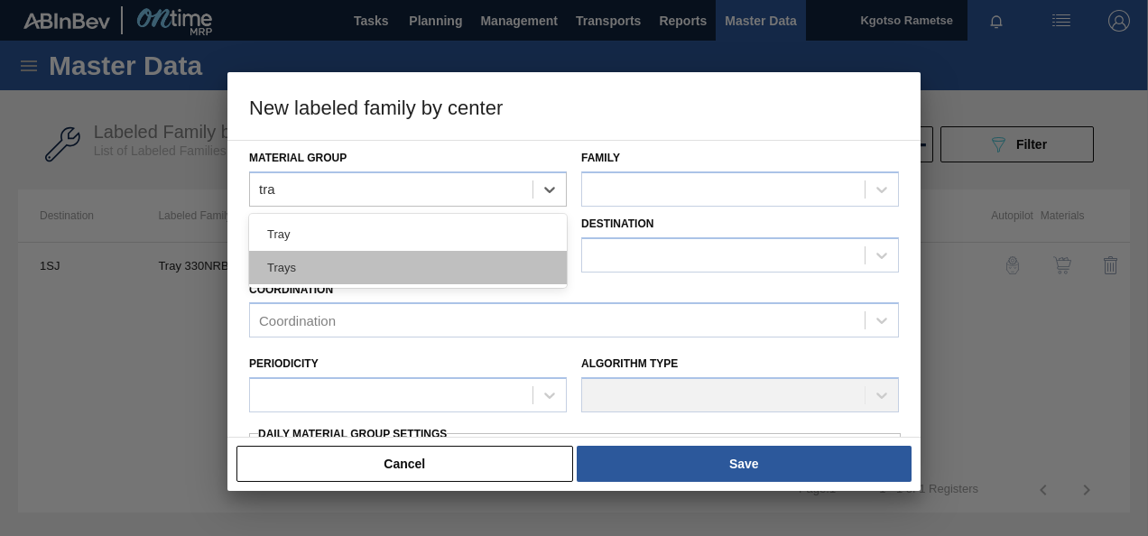
click at [395, 268] on div "Trays" at bounding box center [408, 267] width 318 height 33
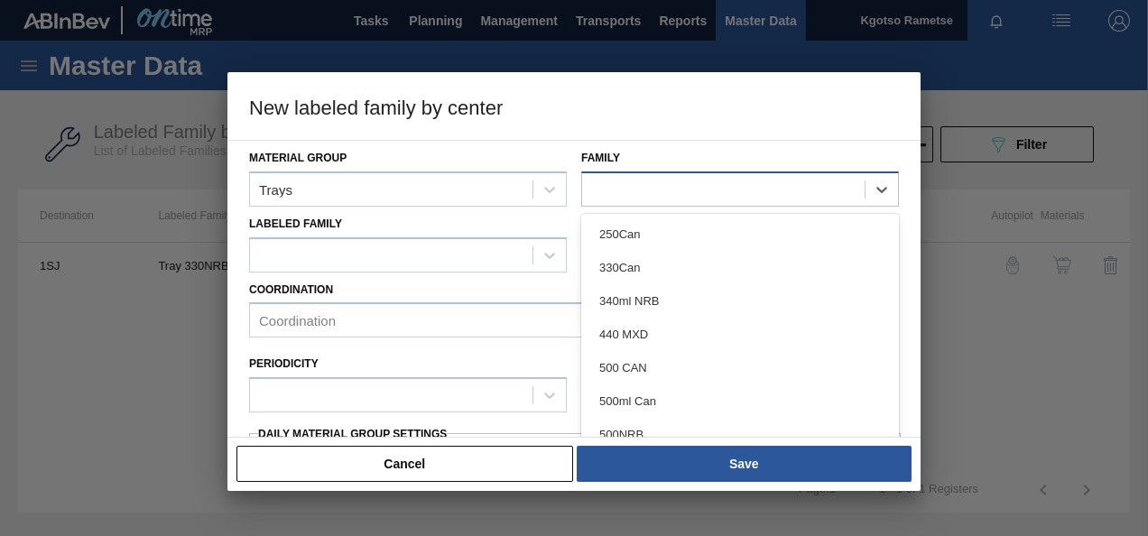
click at [587, 191] on div at bounding box center [723, 189] width 282 height 26
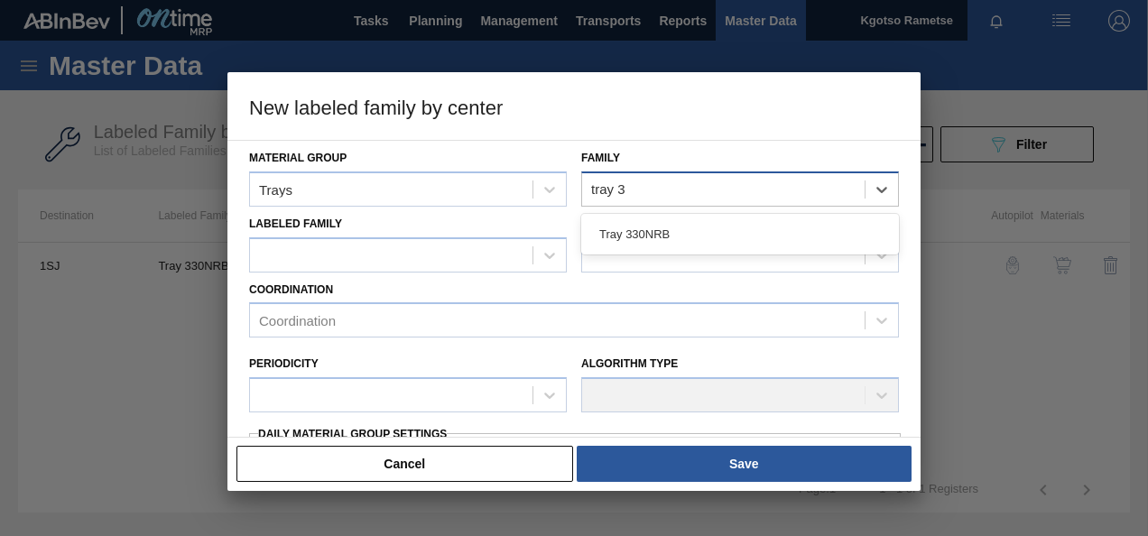
type input "tray 33"
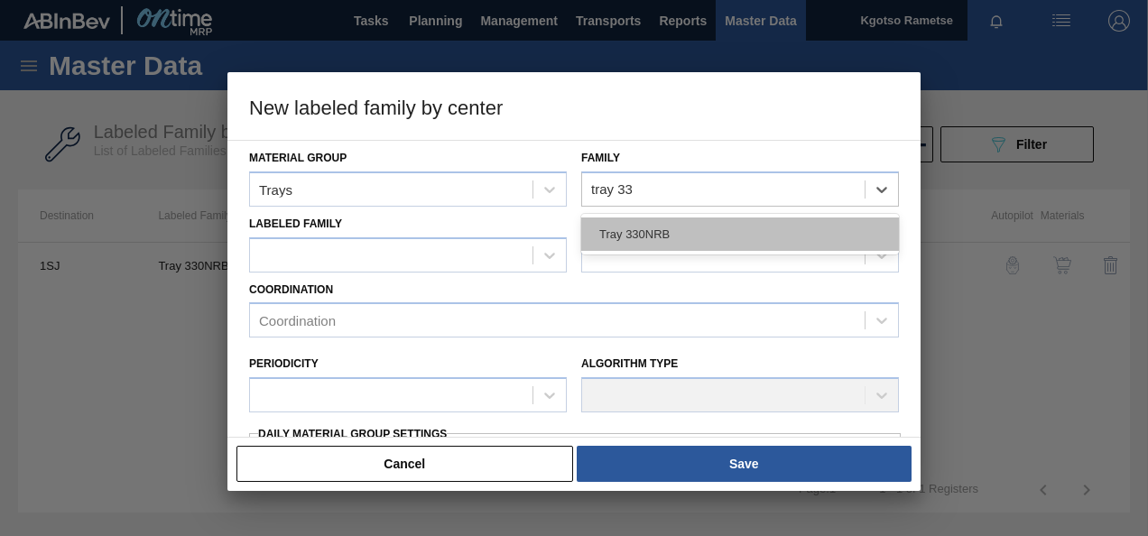
click at [607, 228] on div "Tray 330NRB" at bounding box center [740, 233] width 318 height 33
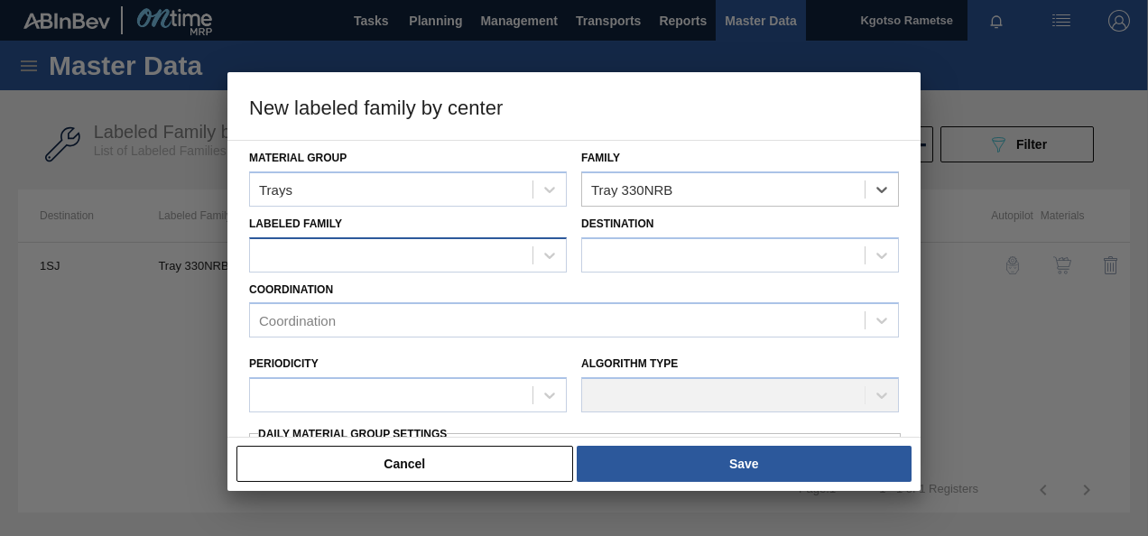
click at [471, 259] on div at bounding box center [391, 255] width 282 height 26
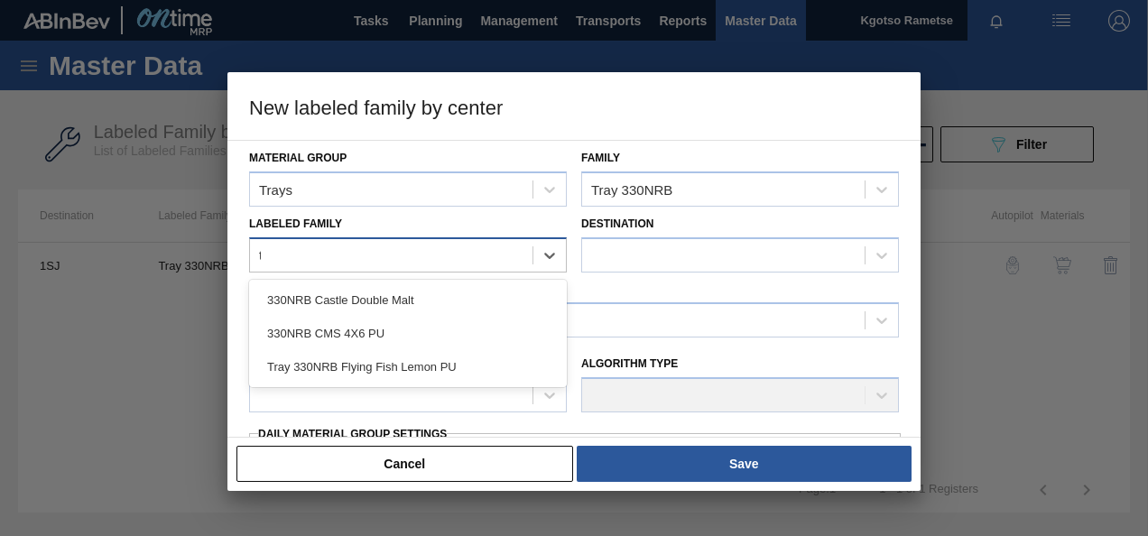
type Family "tr"
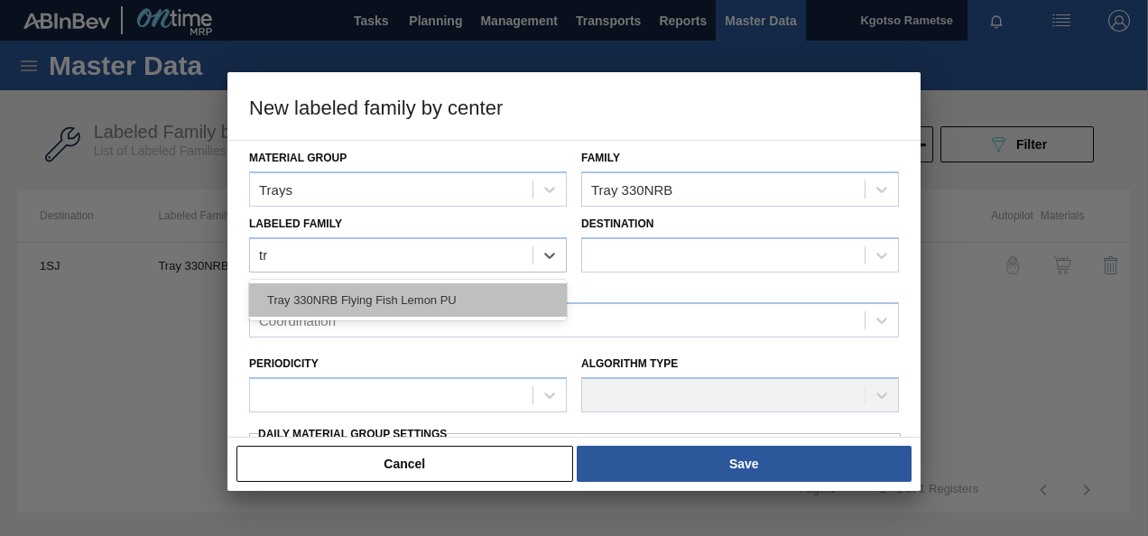
click at [444, 284] on div "Tray 330NRB Flying Fish Lemon PU" at bounding box center [408, 299] width 318 height 33
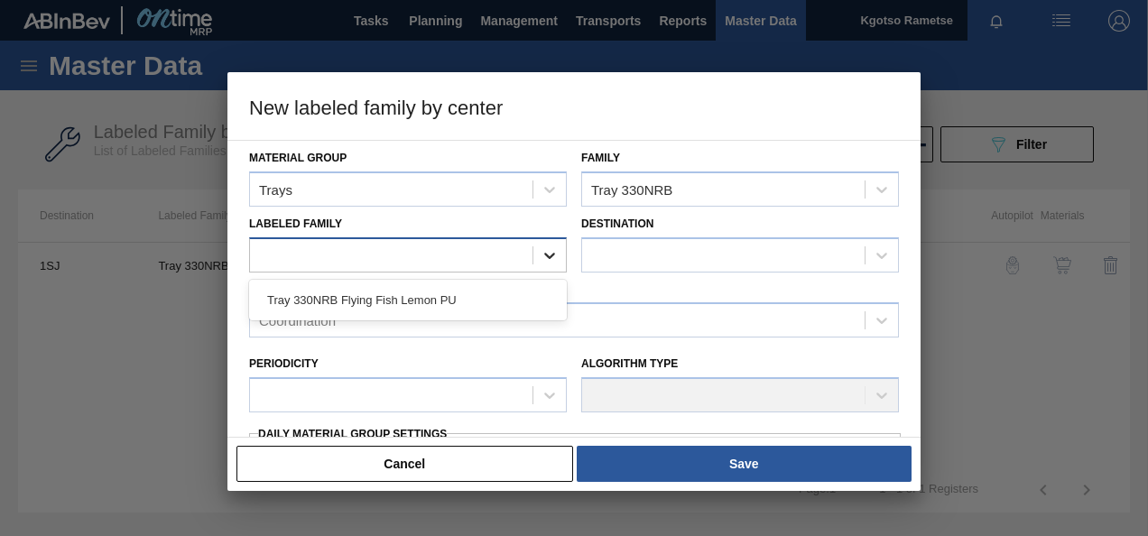
checkbox input "false"
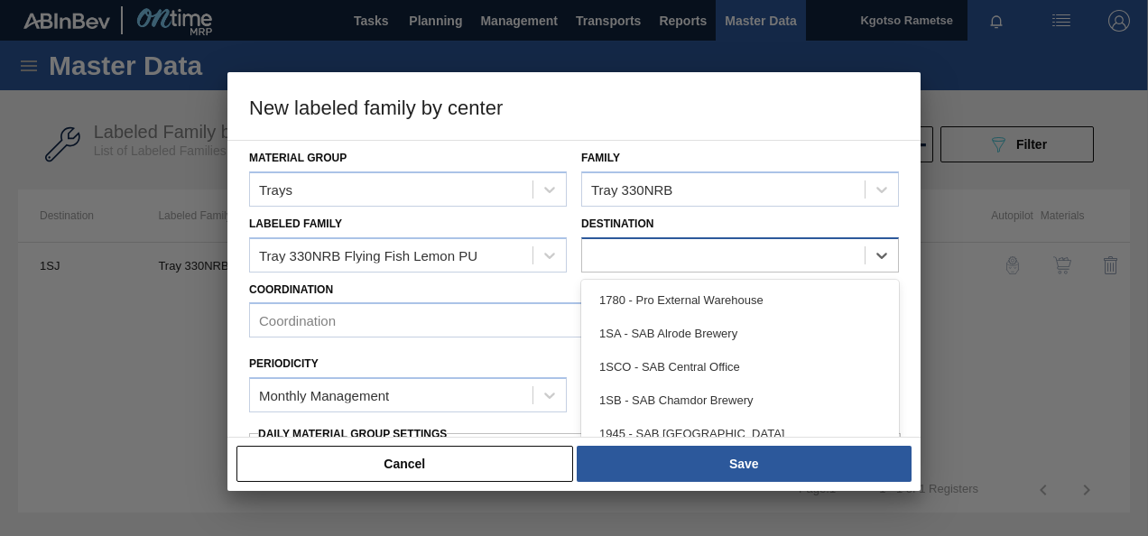
click at [639, 248] on div at bounding box center [723, 255] width 282 height 26
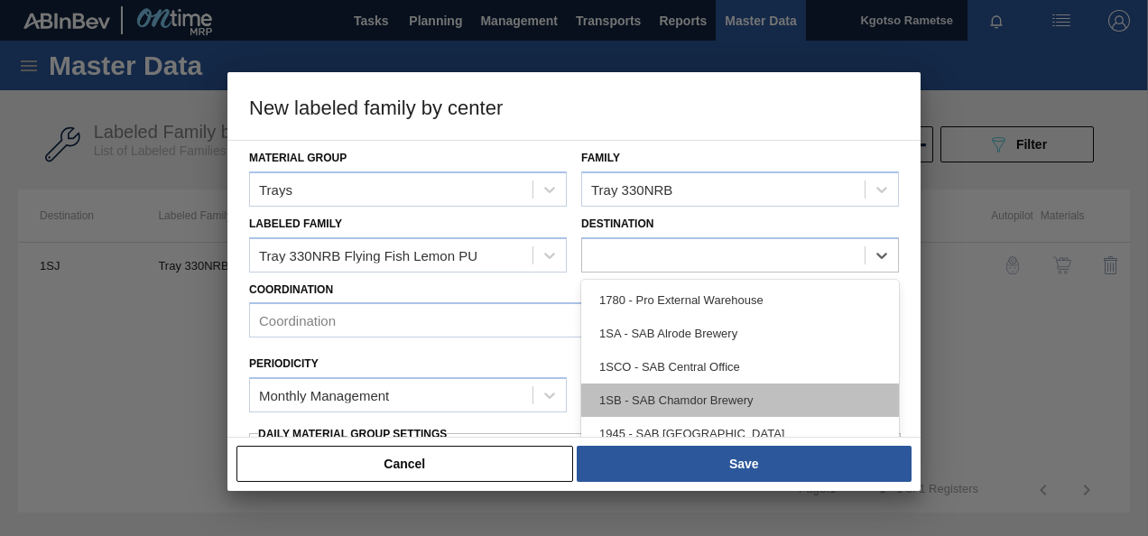
click at [666, 395] on div "1SB - SAB Chamdor Brewery" at bounding box center [740, 400] width 318 height 33
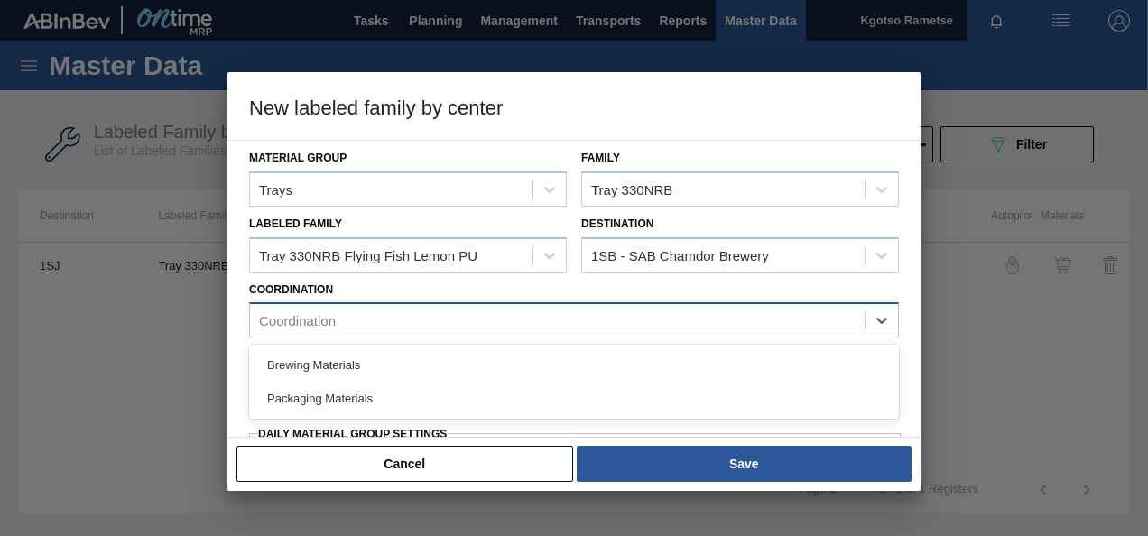
click at [349, 330] on div "Coordination" at bounding box center [557, 321] width 615 height 26
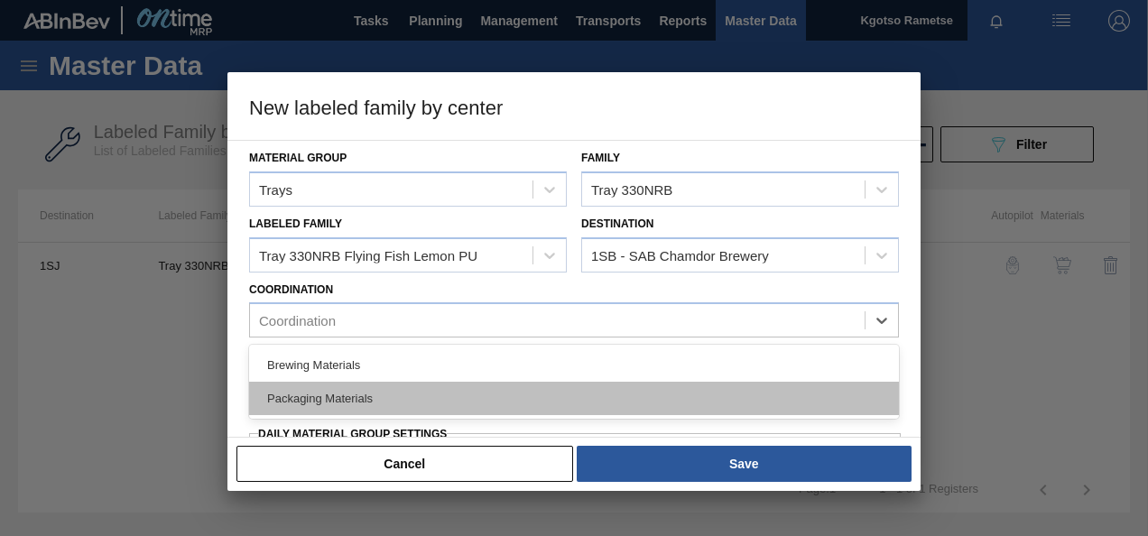
click at [339, 399] on div "Packaging Materials" at bounding box center [574, 398] width 650 height 33
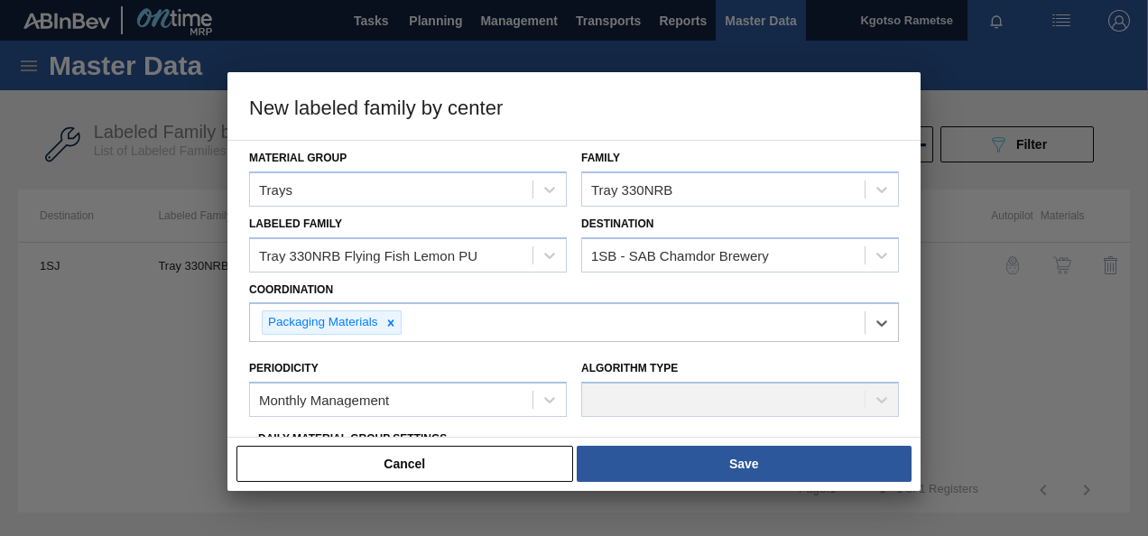
scroll to position [180, 0]
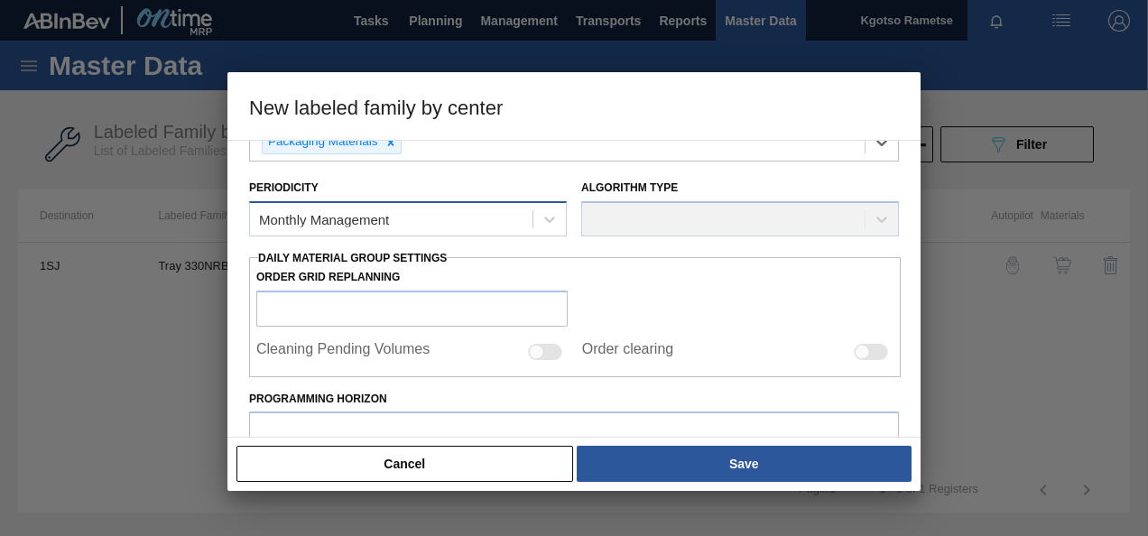
click at [347, 220] on div "Monthly Management" at bounding box center [324, 219] width 130 height 15
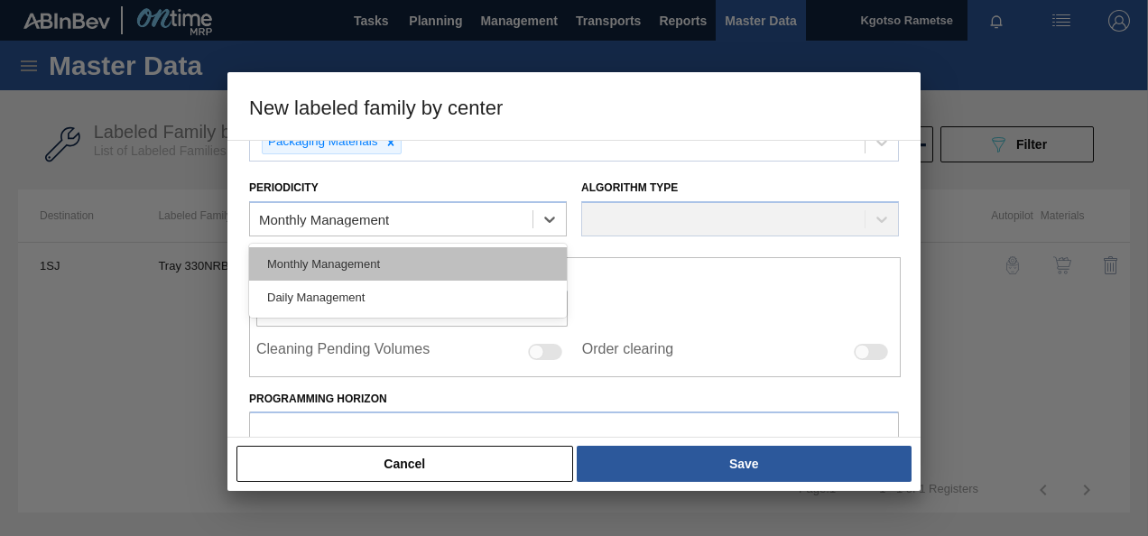
click at [334, 258] on div "Monthly Management" at bounding box center [408, 263] width 318 height 33
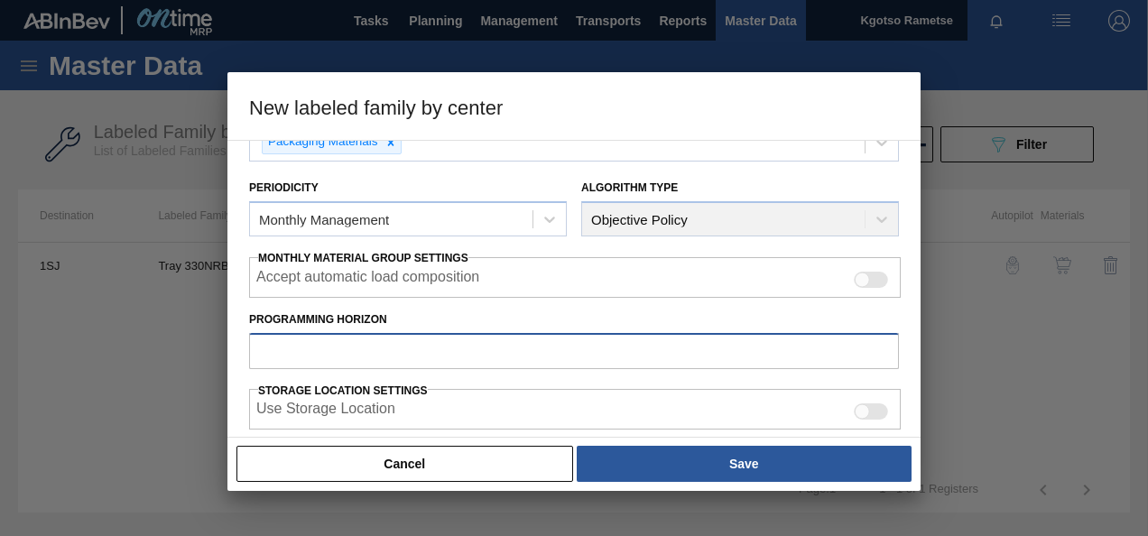
click at [337, 336] on input "Programming Horizon" at bounding box center [574, 351] width 650 height 36
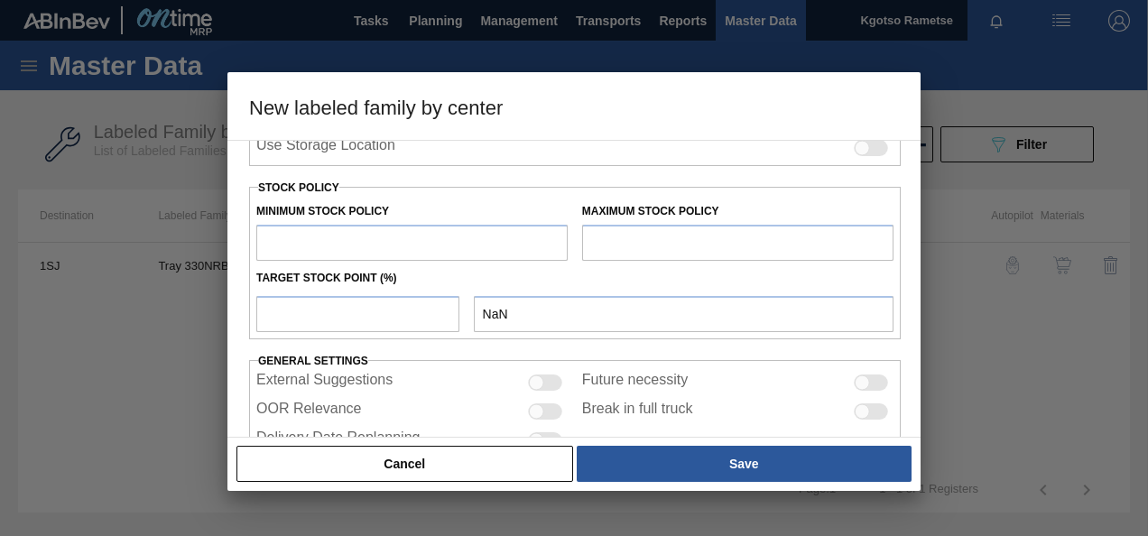
scroll to position [451, 0]
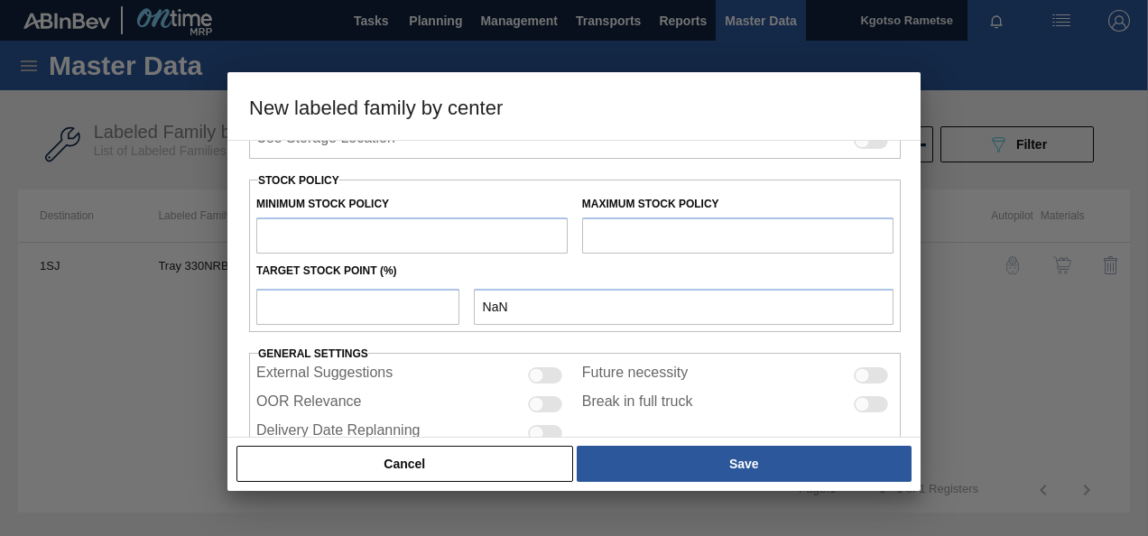
type input "14"
click at [337, 238] on input "text" at bounding box center [411, 235] width 311 height 36
type input "0.000"
type input "1"
type input "1.000"
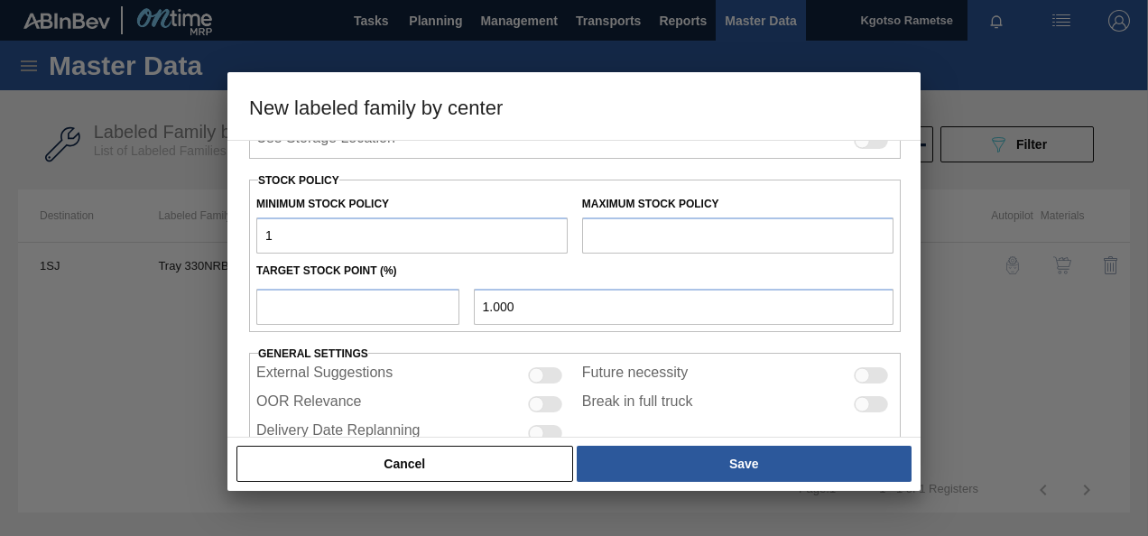
type input "10"
type input "10.000"
type input "100"
type input "100.000"
type input "1,000"
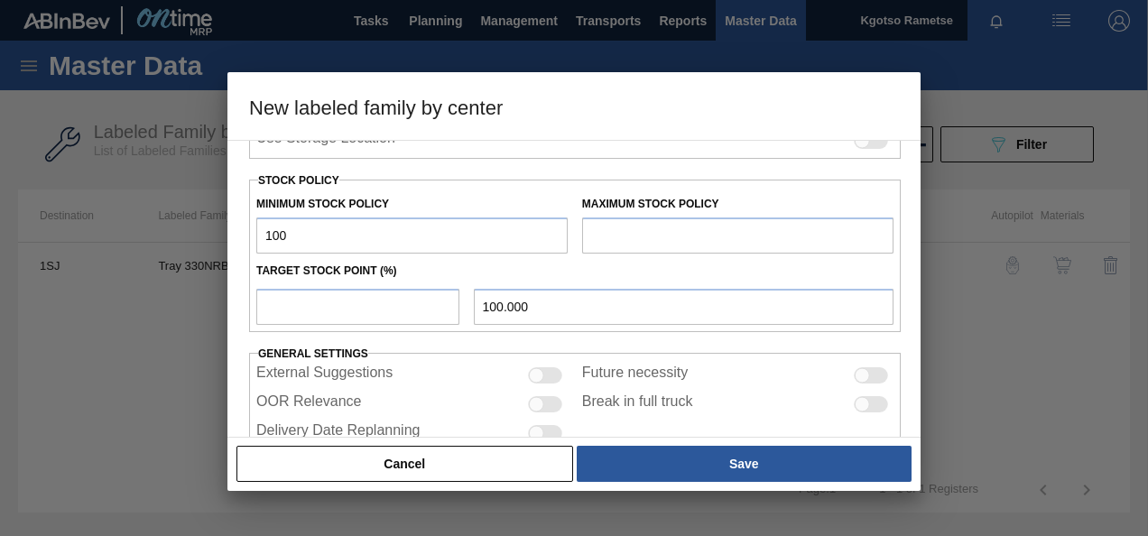
type input "1,000.000"
type input "10,000"
type input "10,000.000"
type input "100,000"
type input "100,000.000"
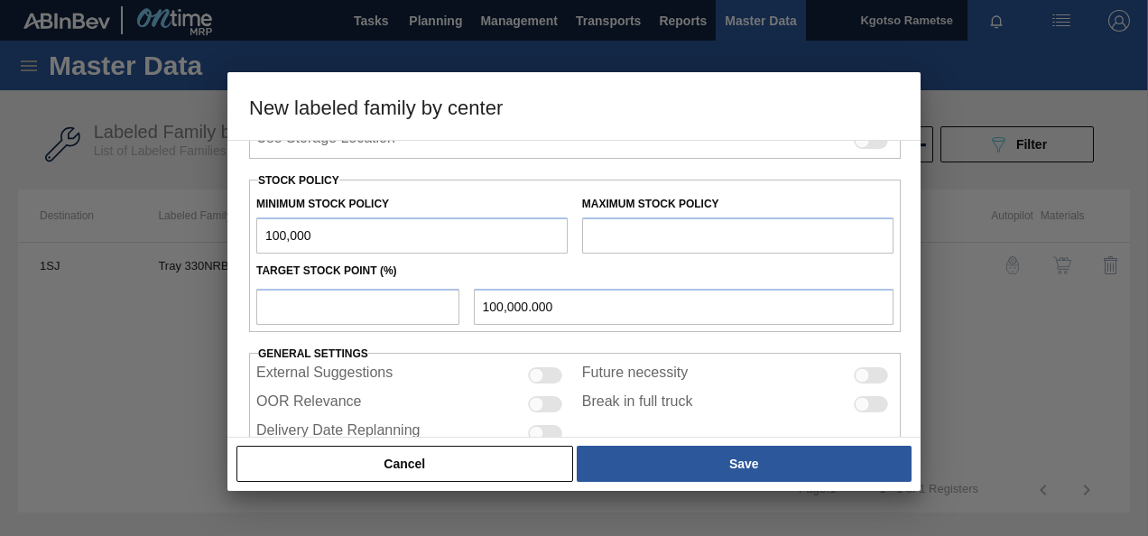
type input "1,000,000"
type input "1,000,000.000"
type input "100,000"
type input "100,000.000"
drag, startPoint x: 333, startPoint y: 217, endPoint x: 191, endPoint y: 236, distance: 142.9
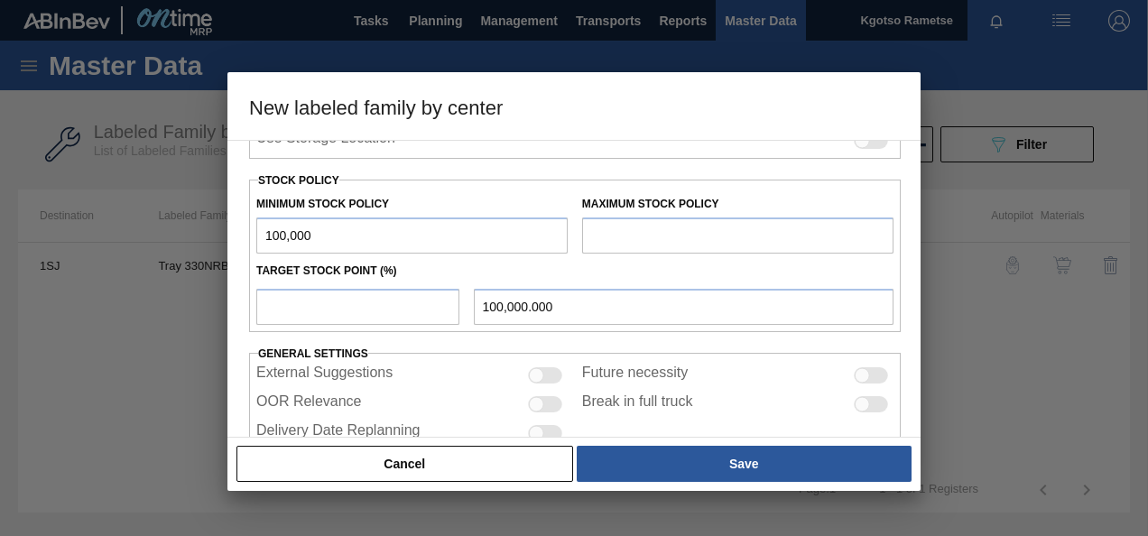
click at [211, 236] on div "New labeled family by center Material Group Trays Family Tray 330NRB Labeled Fa…" at bounding box center [574, 268] width 1148 height 536
type input "100,000"
drag, startPoint x: 626, startPoint y: 232, endPoint x: 622, endPoint y: 224, distance: 9.3
click at [626, 232] on input "text" at bounding box center [737, 235] width 311 height 36
drag, startPoint x: 363, startPoint y: 225, endPoint x: 156, endPoint y: 238, distance: 207.1
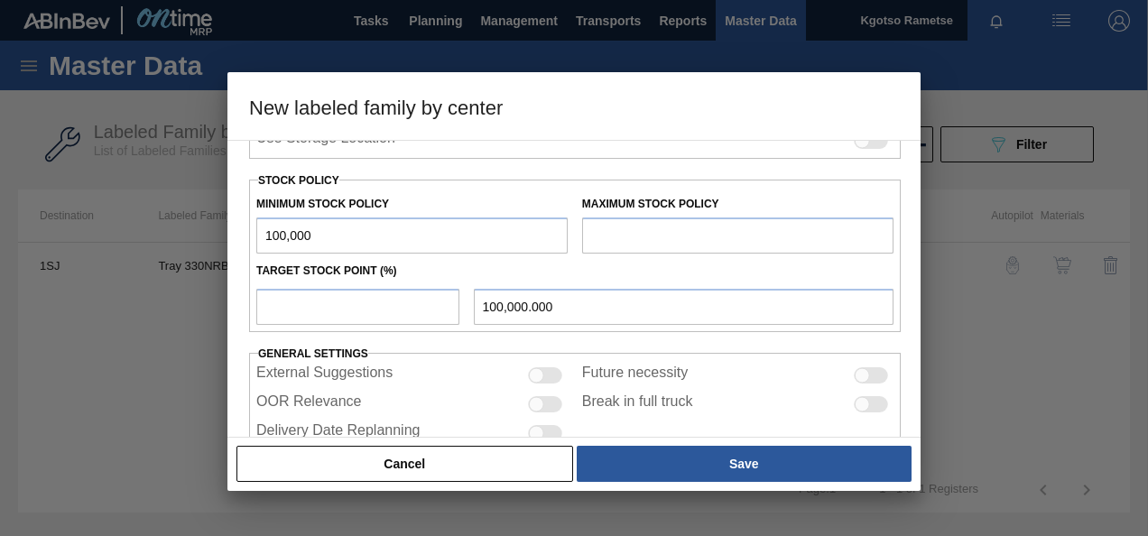
click at [168, 238] on div "New labeled family by center Material Group Trays Family Tray 330NRB Labeled Fa…" at bounding box center [574, 268] width 1148 height 536
click at [641, 220] on input "text" at bounding box center [737, 235] width 311 height 36
paste input "100,000"
type input "100,000"
click at [365, 309] on input "number" at bounding box center [357, 307] width 203 height 36
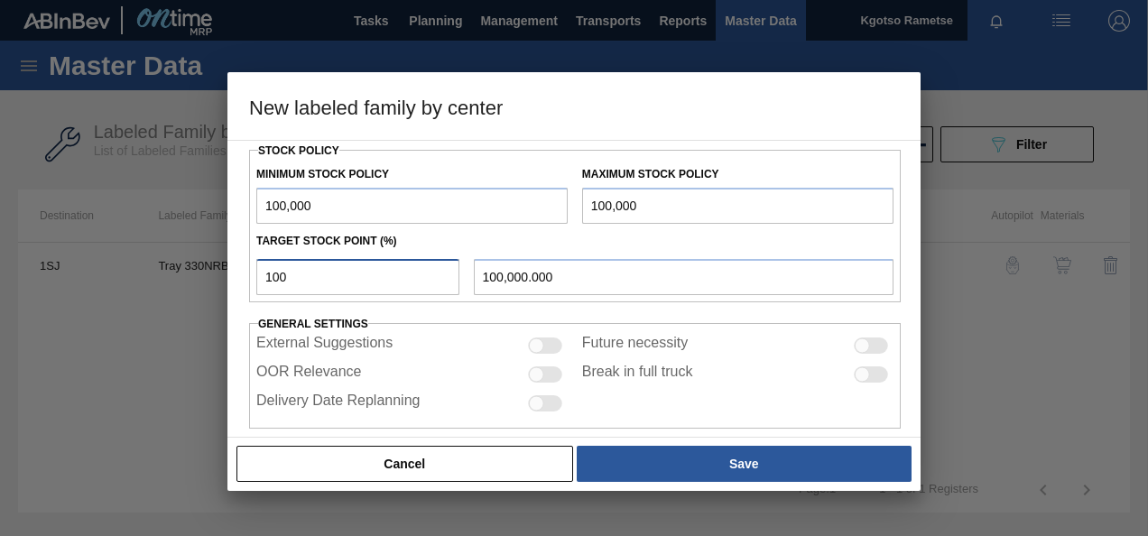
scroll to position [498, 0]
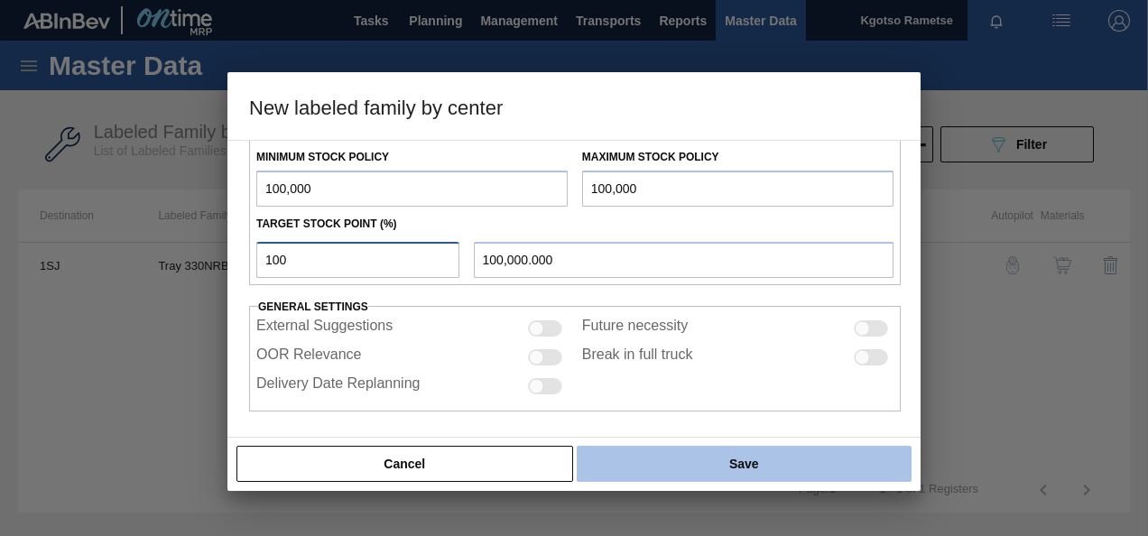
type input "100"
click at [764, 457] on button "Save" at bounding box center [744, 464] width 335 height 36
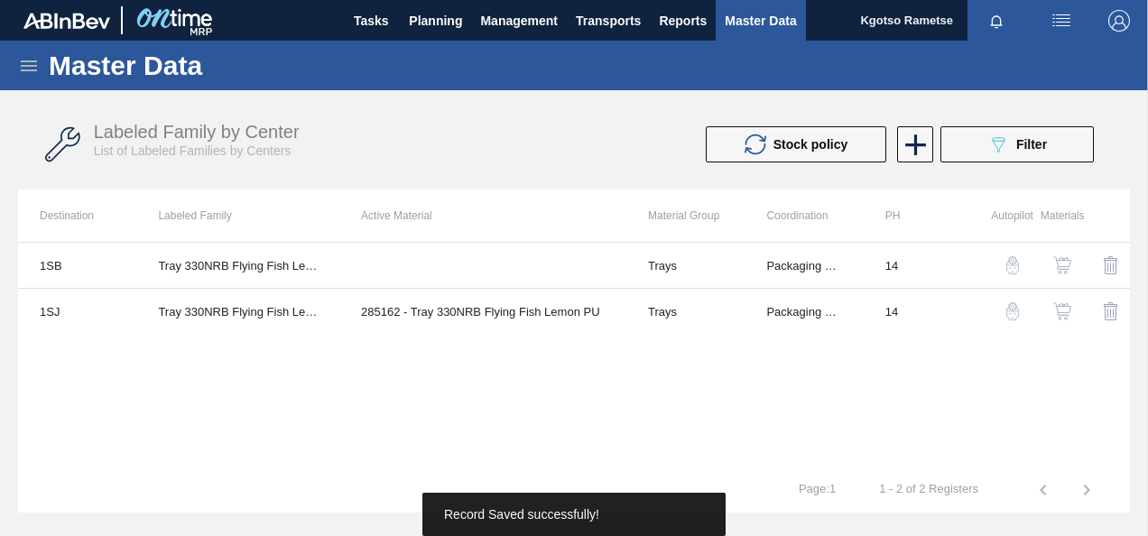
click at [1059, 269] on img "button" at bounding box center [1062, 265] width 18 height 18
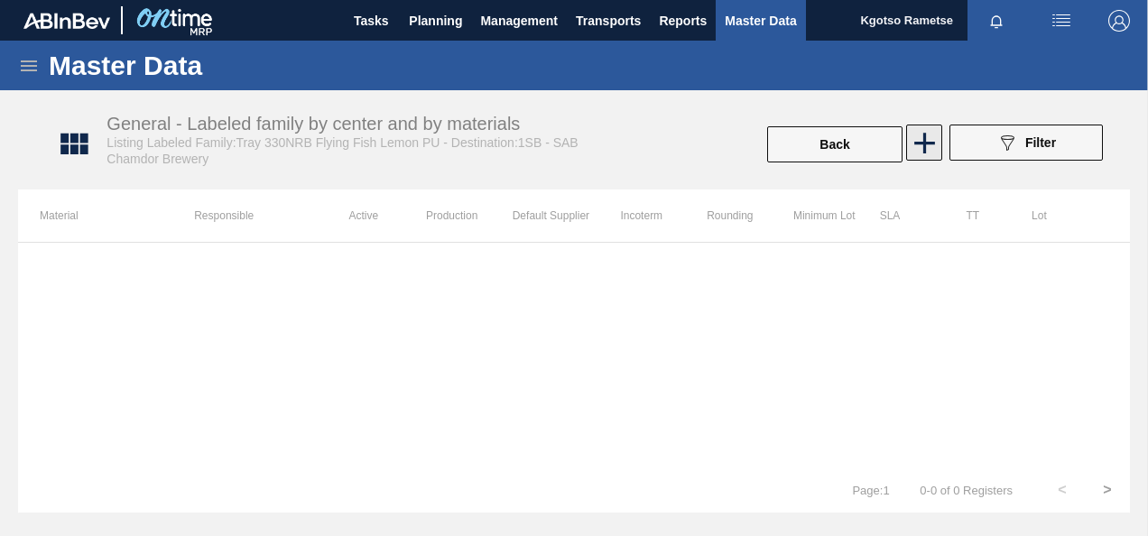
click at [931, 143] on icon at bounding box center [924, 143] width 21 height 21
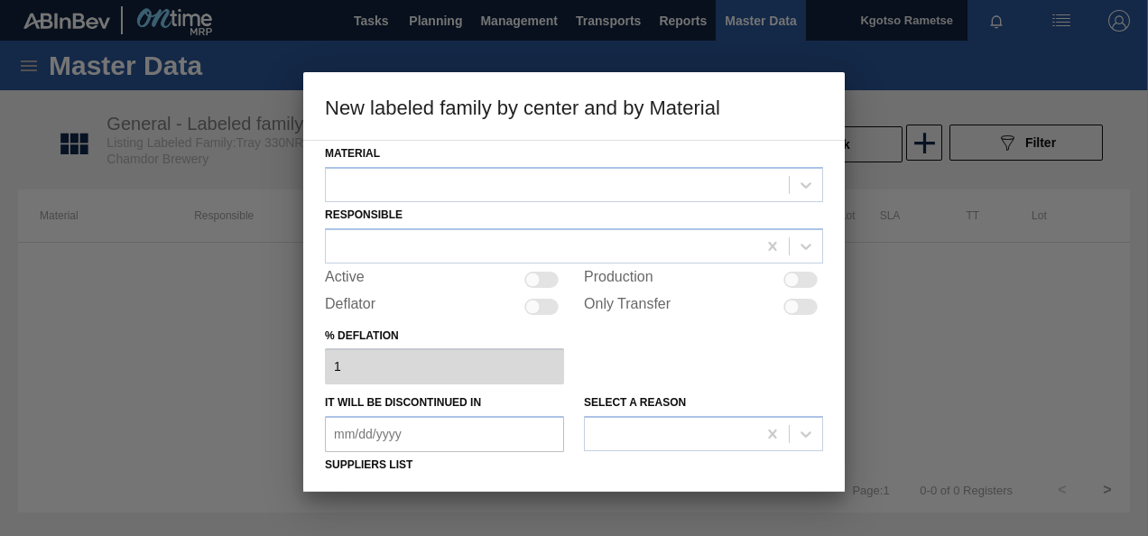
click at [596, 165] on div "Material" at bounding box center [574, 171] width 498 height 61
click at [583, 180] on div at bounding box center [557, 184] width 463 height 26
click at [540, 218] on div "285162 - Tray 330NRB Flying Fish Lemon PU" at bounding box center [574, 229] width 498 height 33
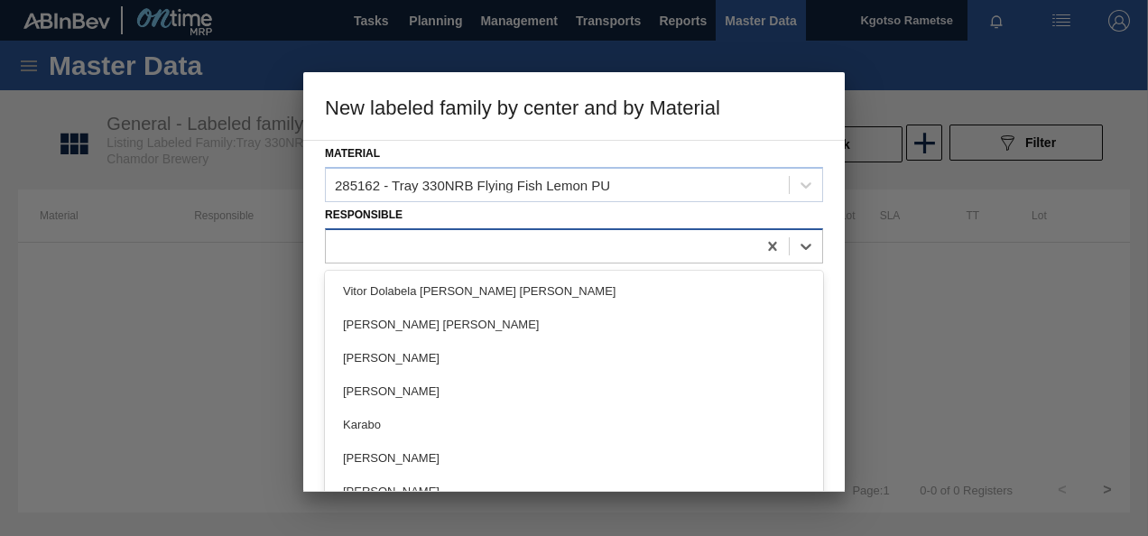
click at [481, 248] on div at bounding box center [541, 246] width 430 height 26
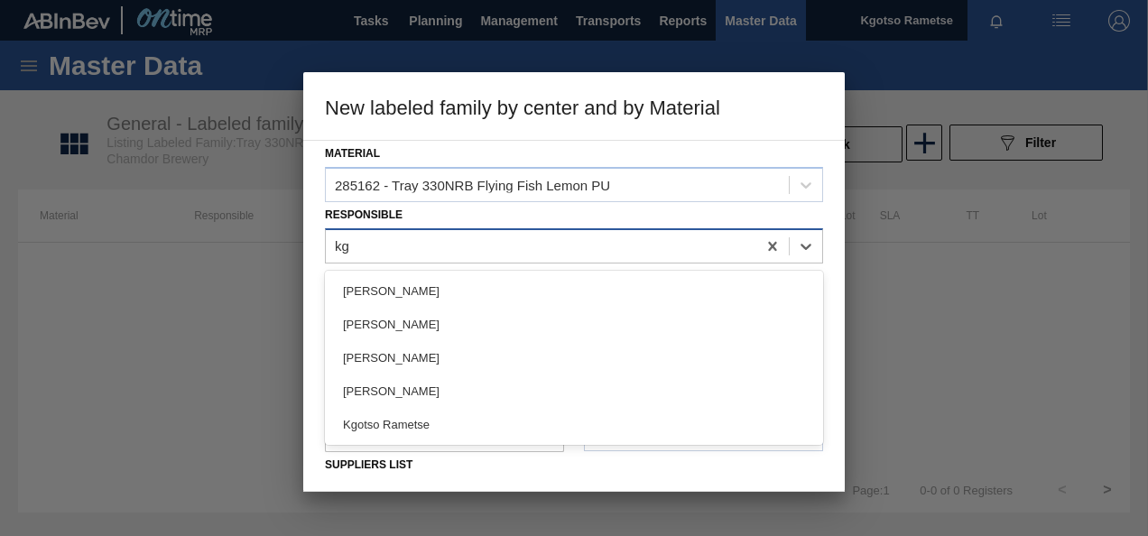
type input "kgo"
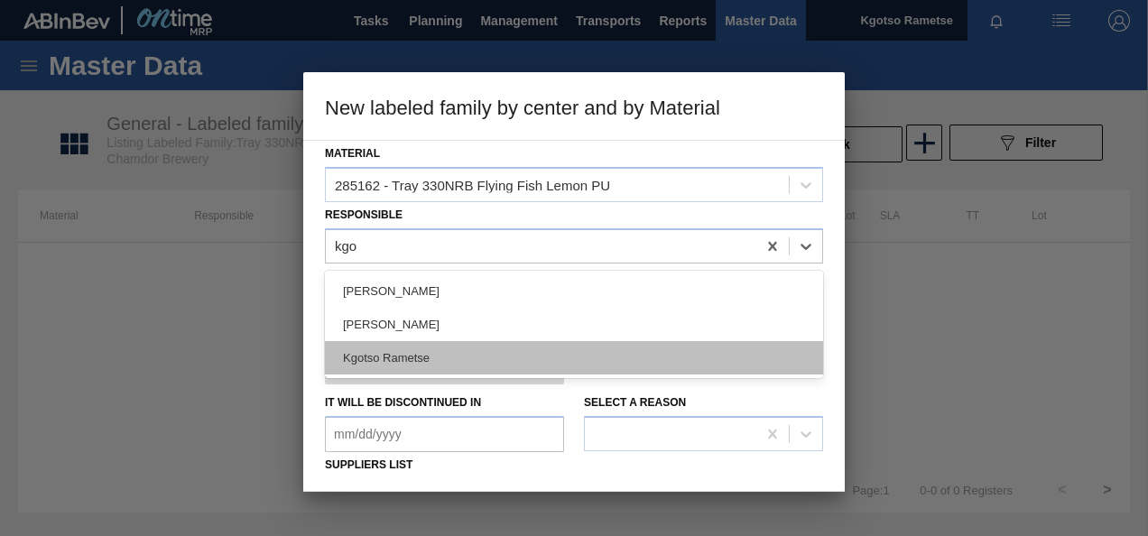
click at [440, 342] on div "Kgotso Rametse" at bounding box center [574, 357] width 498 height 33
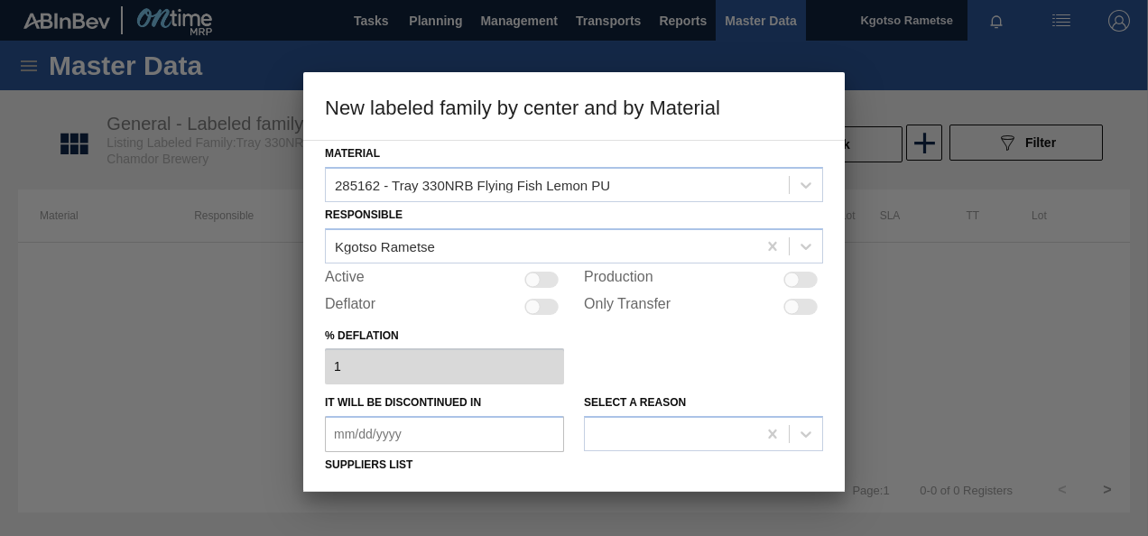
click at [548, 275] on div at bounding box center [541, 280] width 34 height 16
checkbox input "true"
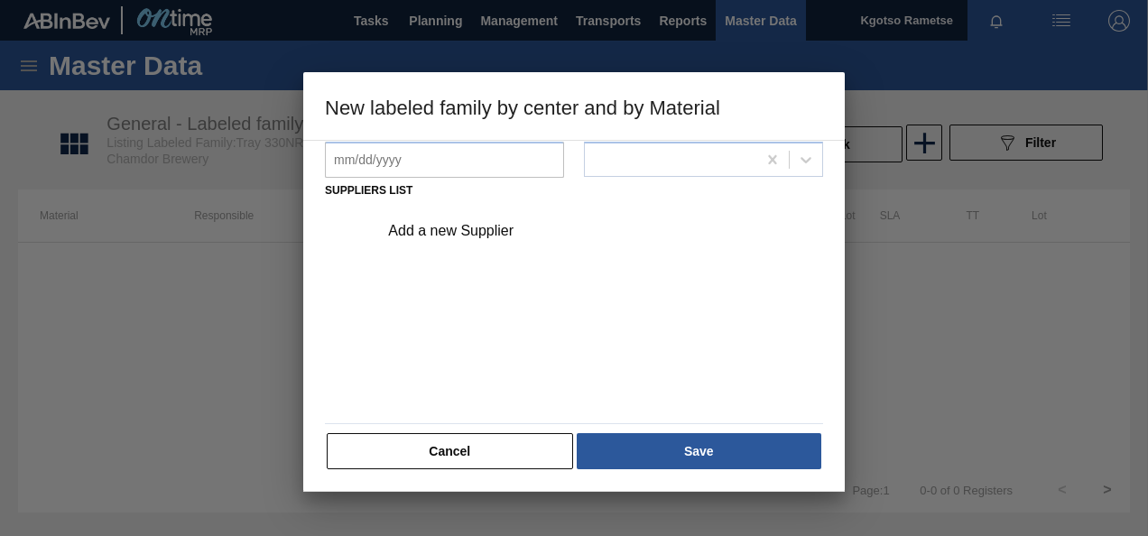
click at [433, 234] on div "Add a new Supplier" at bounding box center [565, 231] width 354 height 16
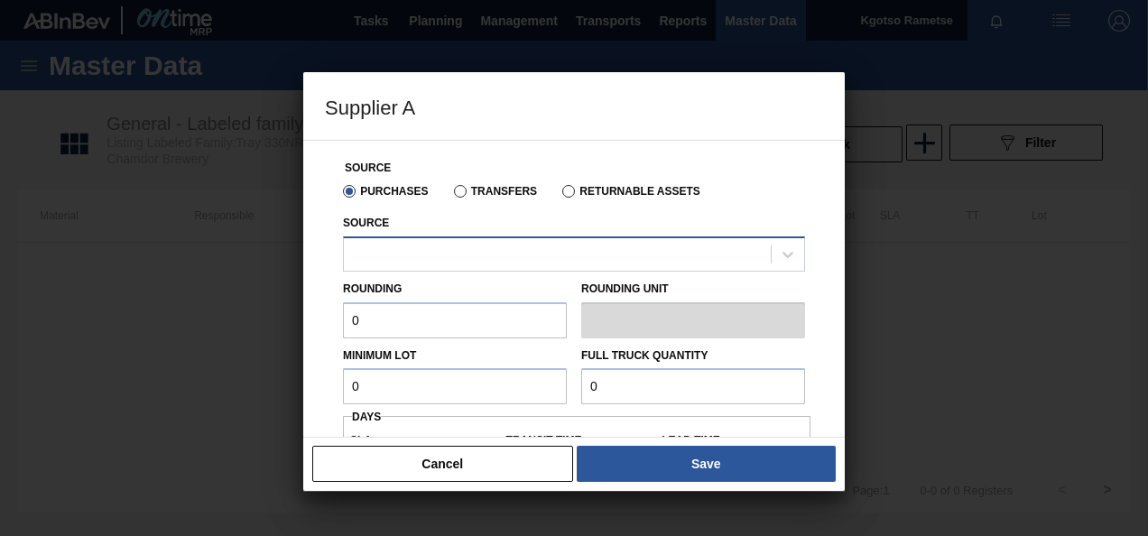
click at [421, 245] on div at bounding box center [557, 254] width 427 height 26
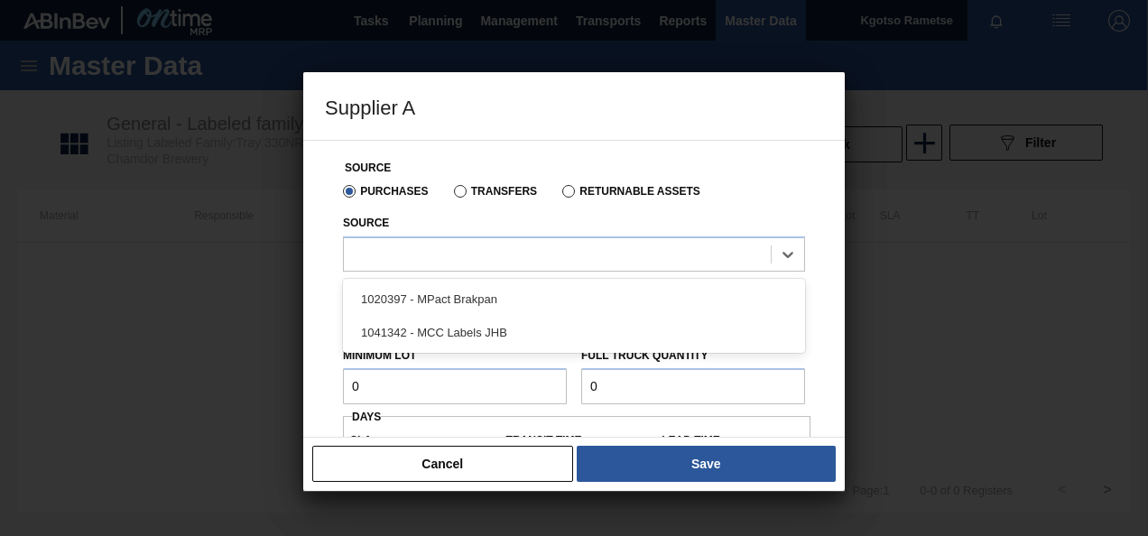
click at [412, 294] on div "1020397 - MPact Brakpan" at bounding box center [574, 298] width 462 height 33
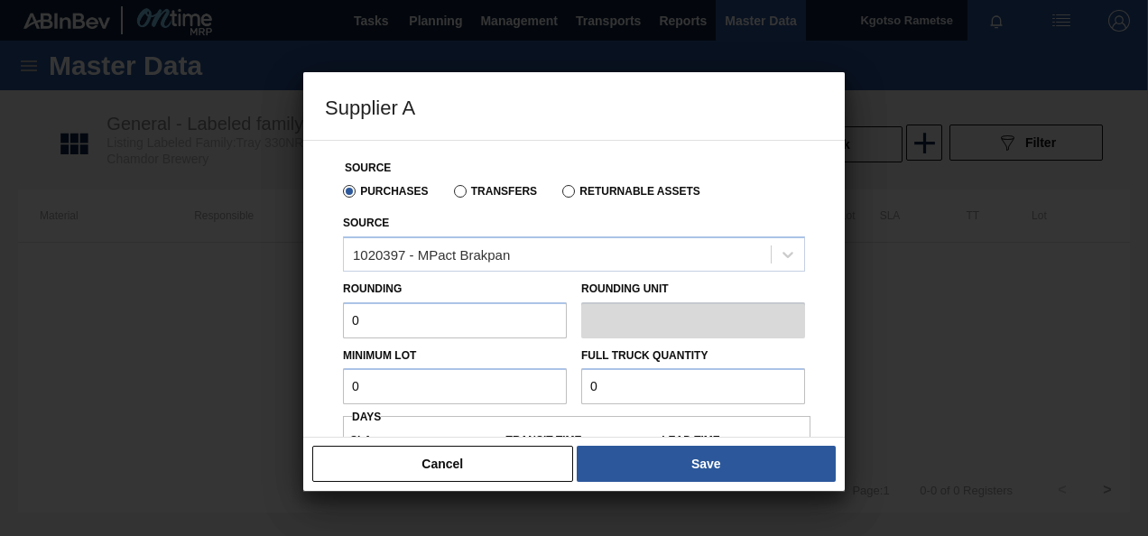
drag, startPoint x: 361, startPoint y: 319, endPoint x: 318, endPoint y: 323, distance: 43.5
click at [319, 323] on div "Source Purchases Transfers Returnable Assets Source 1020397 - MPact Brakpan Rou…" at bounding box center [573, 289] width 541 height 298
type input "1"
drag, startPoint x: 367, startPoint y: 399, endPoint x: 314, endPoint y: 398, distance: 53.2
click at [314, 398] on div "Source Purchases Transfers Returnable Assets Source 1020397 - MPact Brakpan Rou…" at bounding box center [573, 289] width 541 height 298
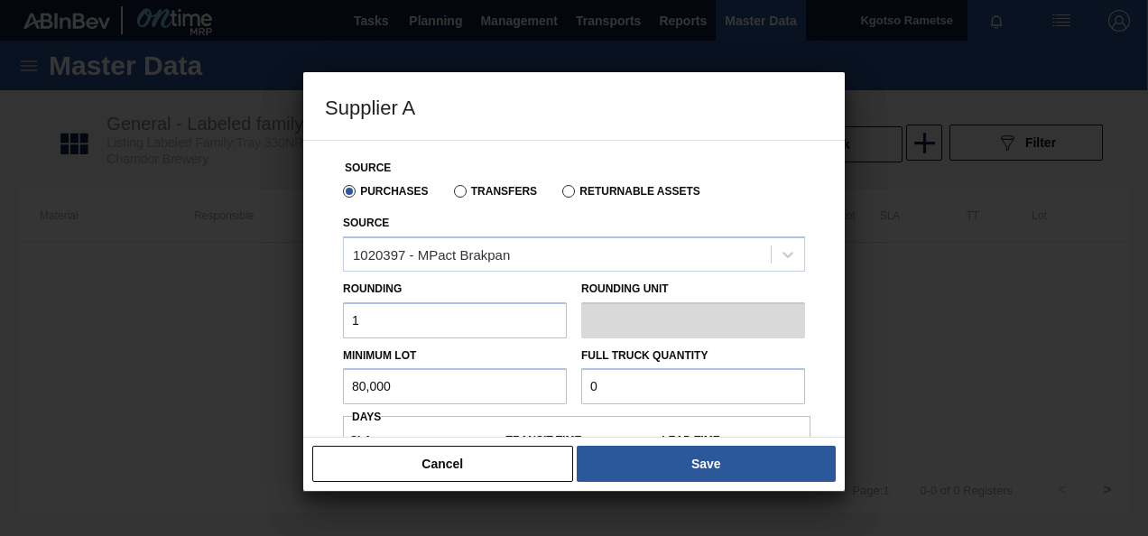
drag, startPoint x: 400, startPoint y: 380, endPoint x: 135, endPoint y: 444, distance: 272.1
click at [137, 406] on div "Supplier A Source Purchases Transfers Returnable Assets Source 1020397 - MPact …" at bounding box center [574, 268] width 1148 height 536
type input "80,000"
drag, startPoint x: 603, startPoint y: 399, endPoint x: 529, endPoint y: 388, distance: 74.8
click at [529, 388] on div "Minimum Lot 80,000 Full Truck Quantity 0" at bounding box center [574, 371] width 476 height 67
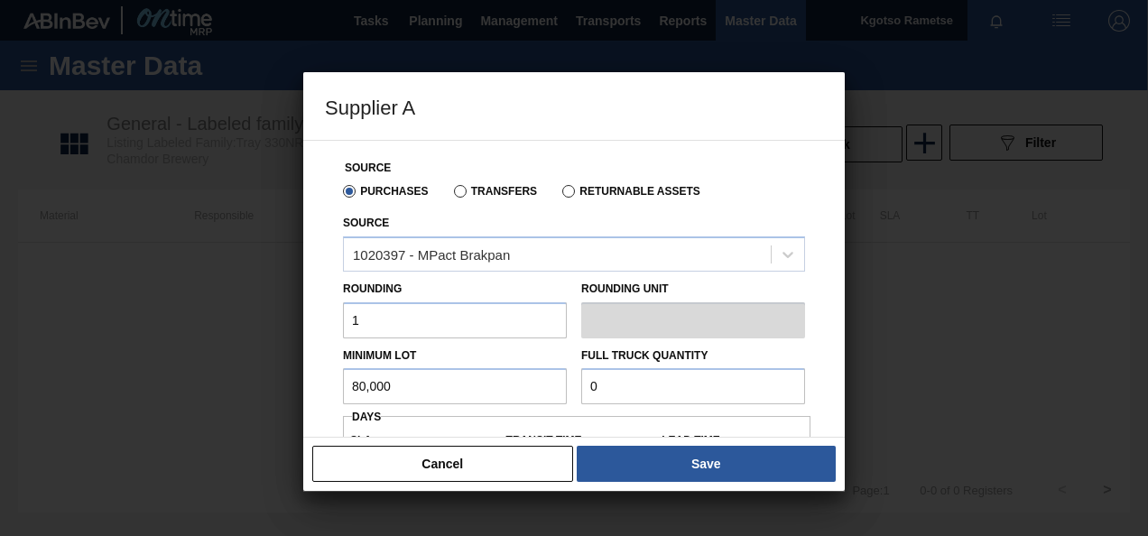
paste input "80,00"
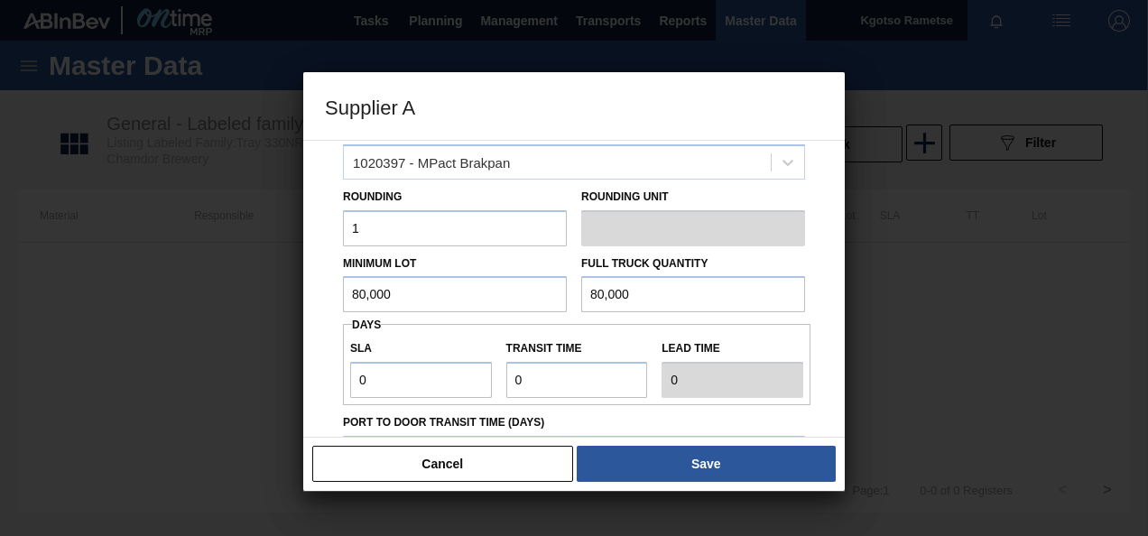
scroll to position [180, 0]
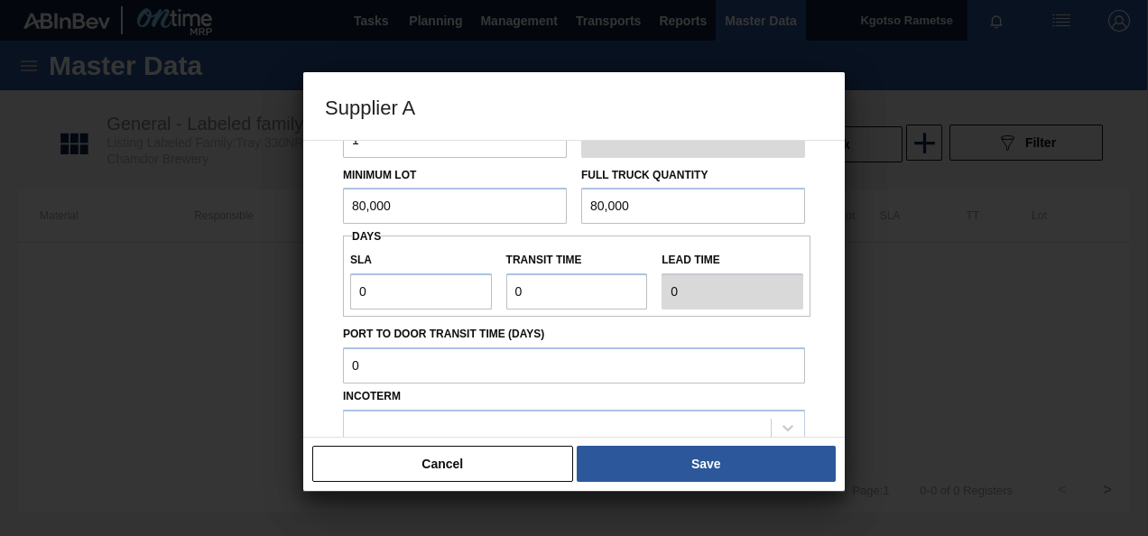
type input "80,000"
drag, startPoint x: 383, startPoint y: 300, endPoint x: 347, endPoint y: 298, distance: 36.2
click at [347, 298] on div "SLA 0" at bounding box center [421, 278] width 156 height 62
drag, startPoint x: 532, startPoint y: 295, endPoint x: 464, endPoint y: 297, distance: 68.6
click at [467, 297] on div "SLA 0 Transit time Lead time 0" at bounding box center [576, 276] width 467 height 67
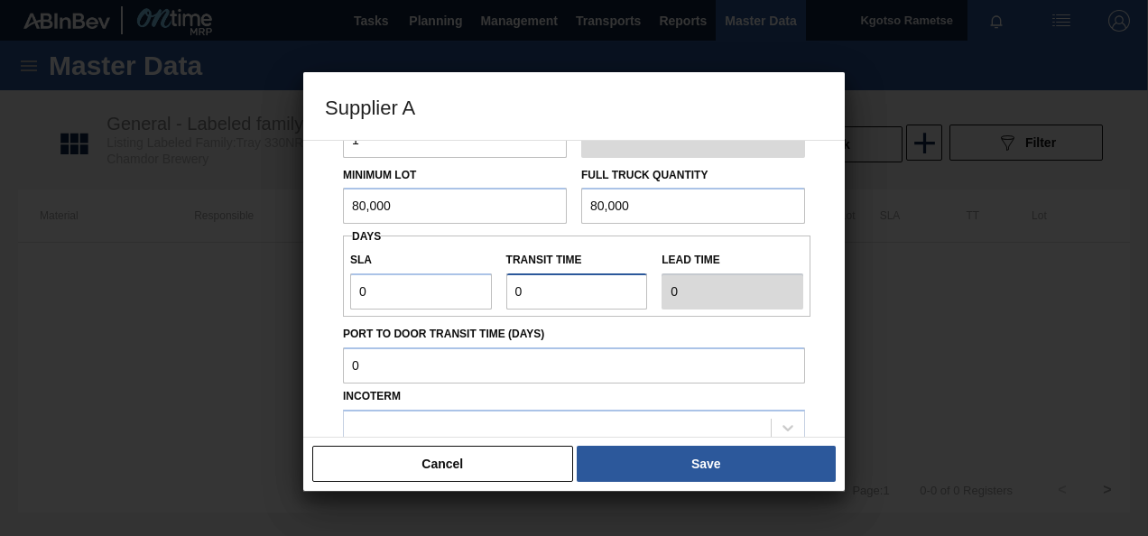
type input "1"
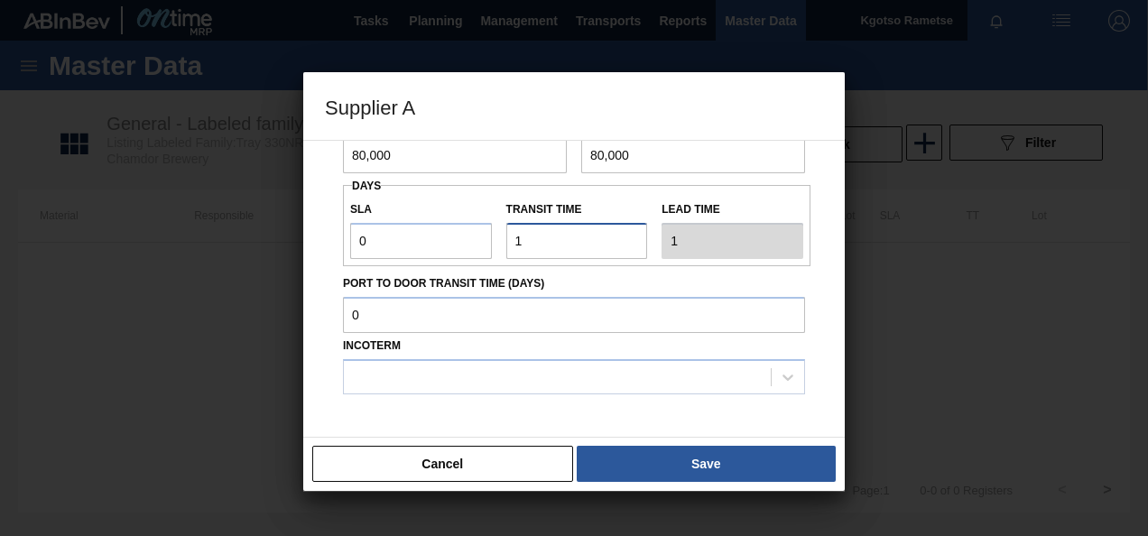
scroll to position [299, 0]
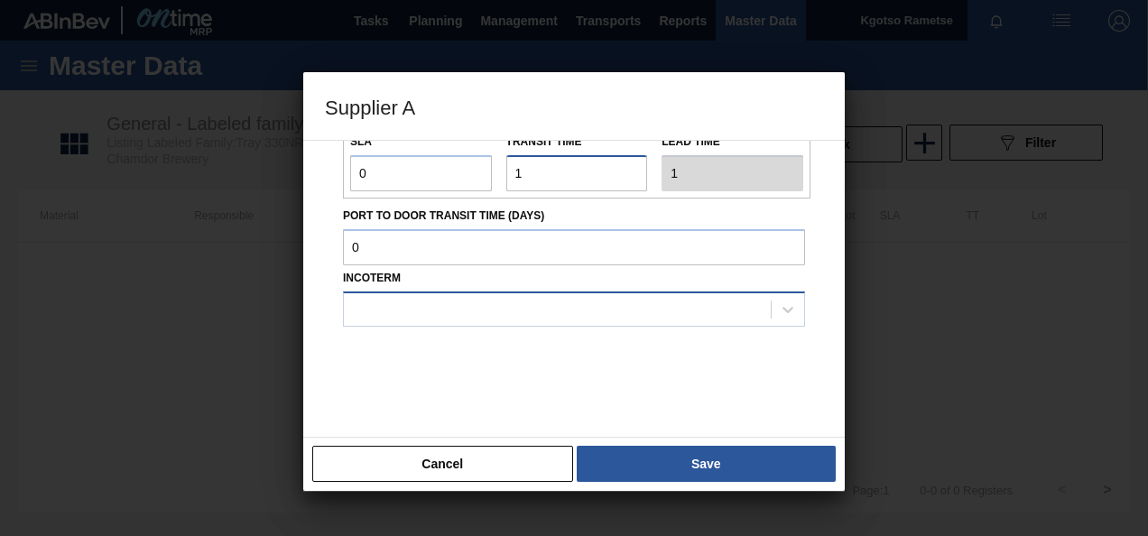
type input "1"
click at [417, 312] on div at bounding box center [557, 309] width 427 height 26
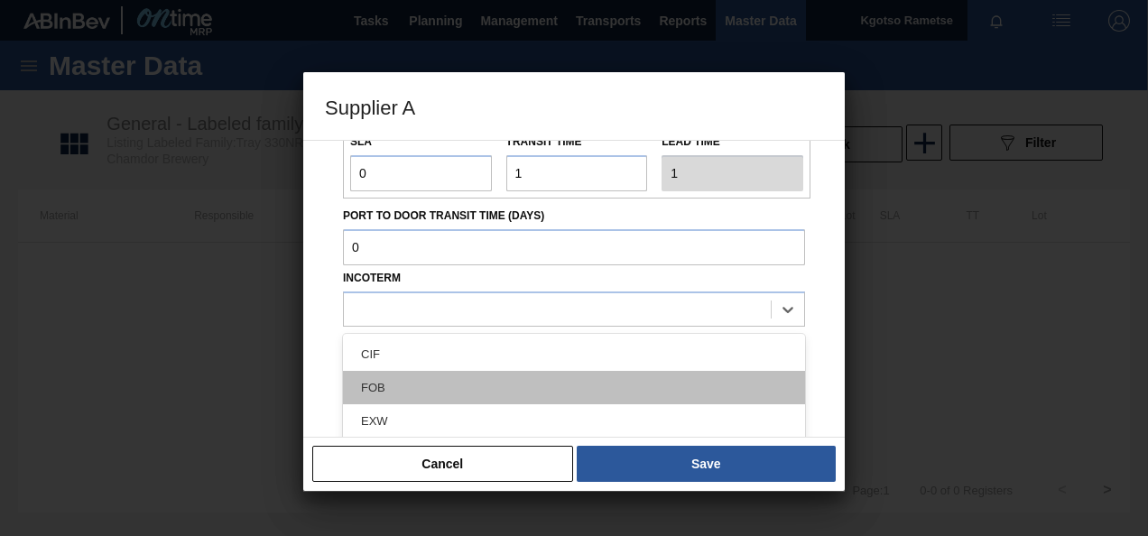
click at [412, 382] on div "FOB" at bounding box center [574, 387] width 462 height 33
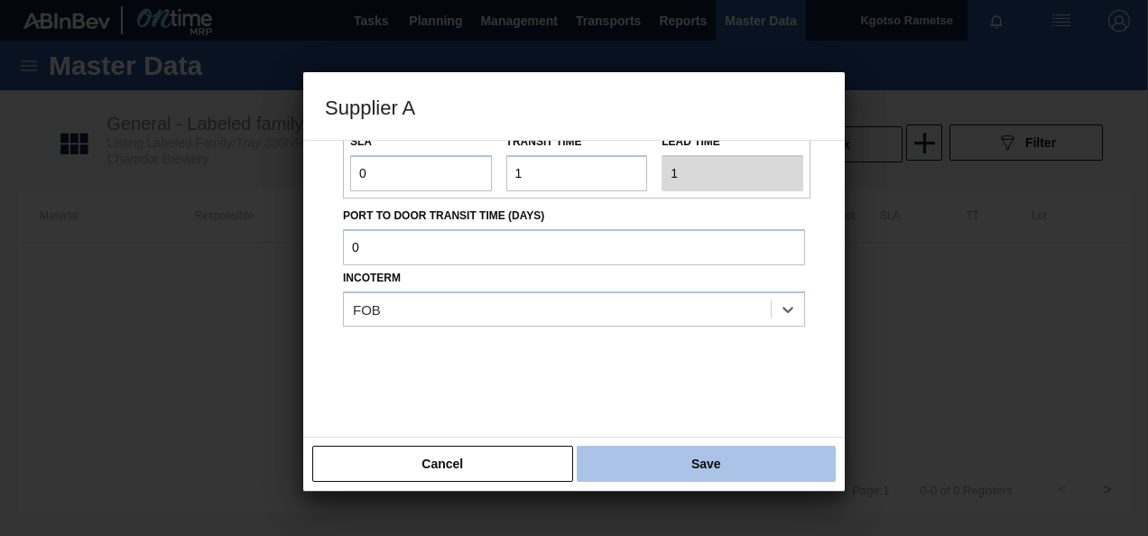
click at [631, 467] on button "Save" at bounding box center [706, 464] width 259 height 36
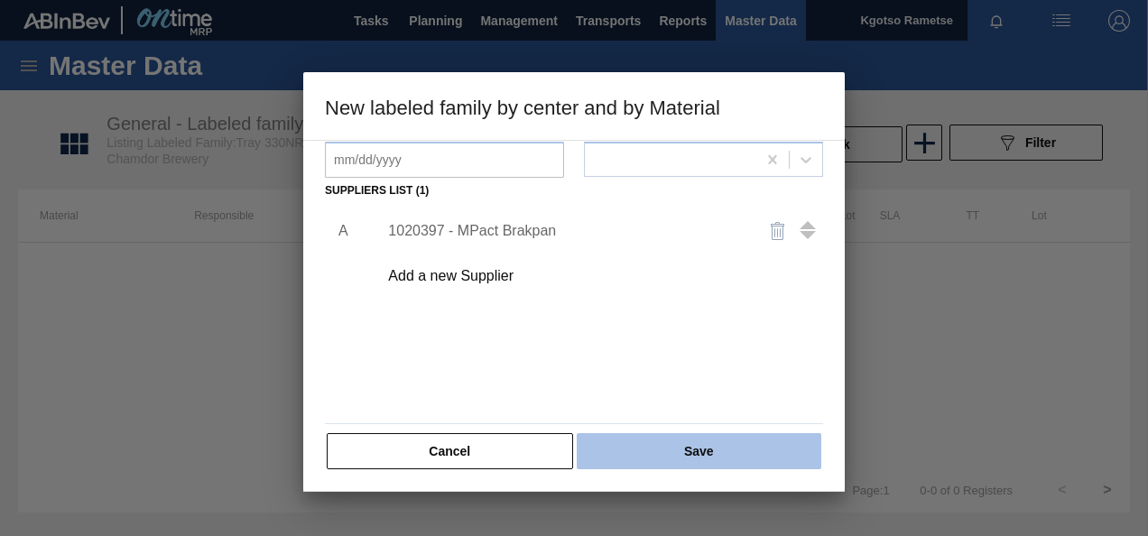
click at [622, 437] on button "Save" at bounding box center [699, 451] width 245 height 36
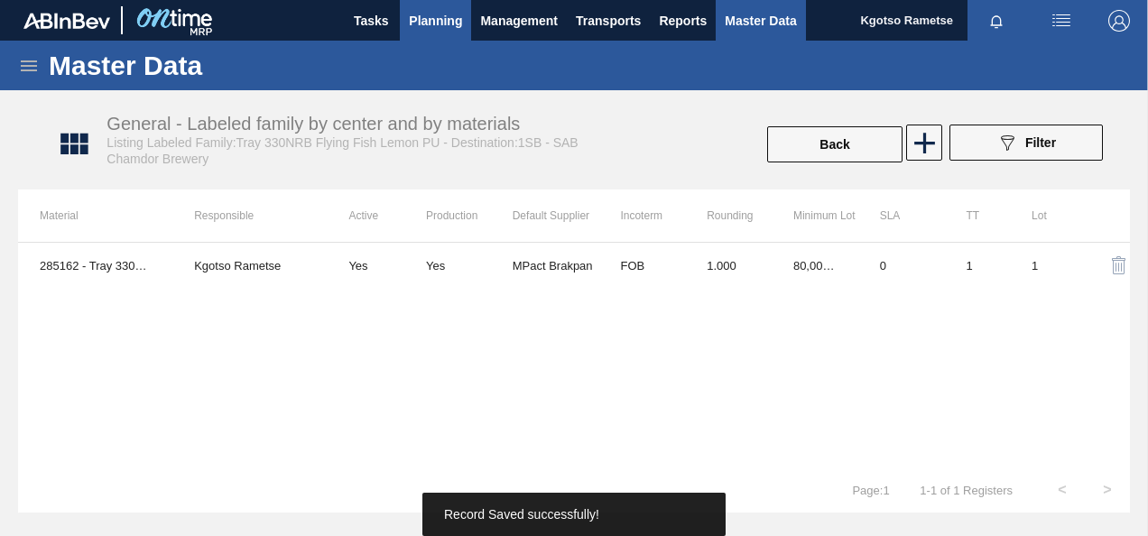
click at [442, 16] on span "Planning" at bounding box center [435, 21] width 53 height 22
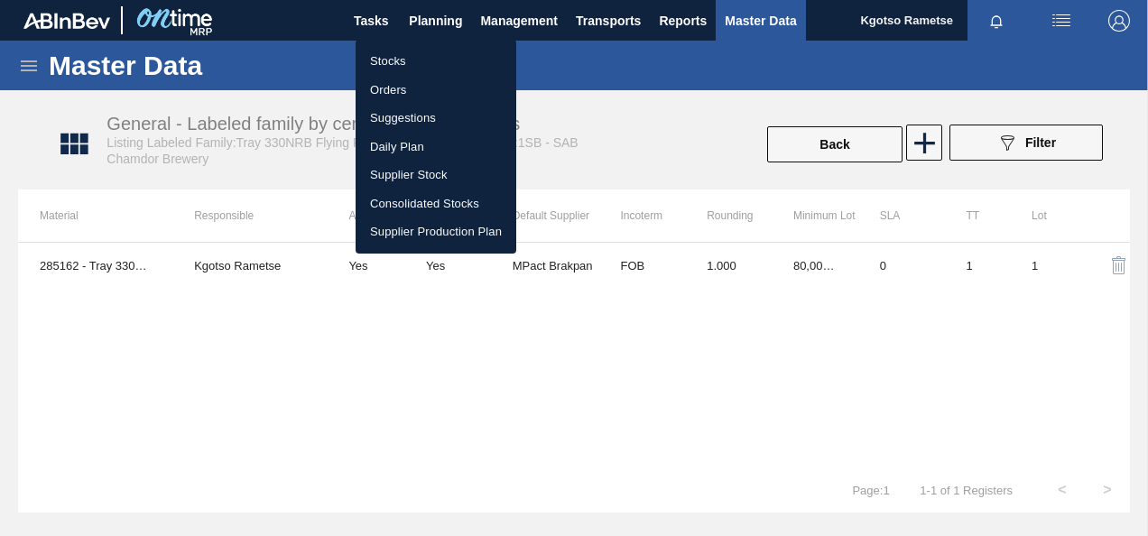
click at [415, 57] on li "Stocks" at bounding box center [436, 61] width 161 height 29
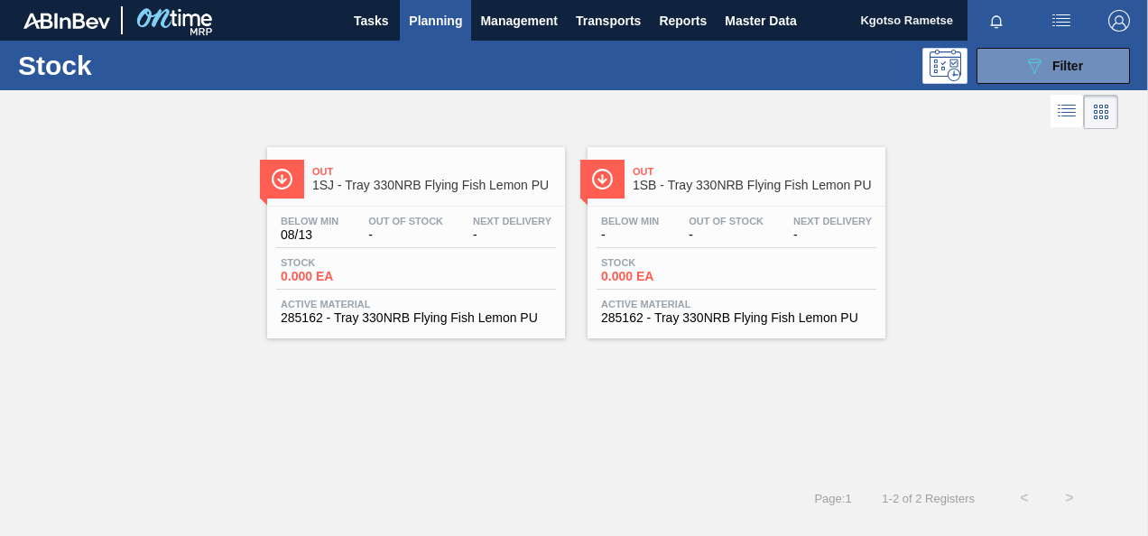
click at [670, 207] on div "Below Min - Out Of Stock - Next Delivery - Stock 0.000 EA Active Material 28516…" at bounding box center [736, 268] width 298 height 123
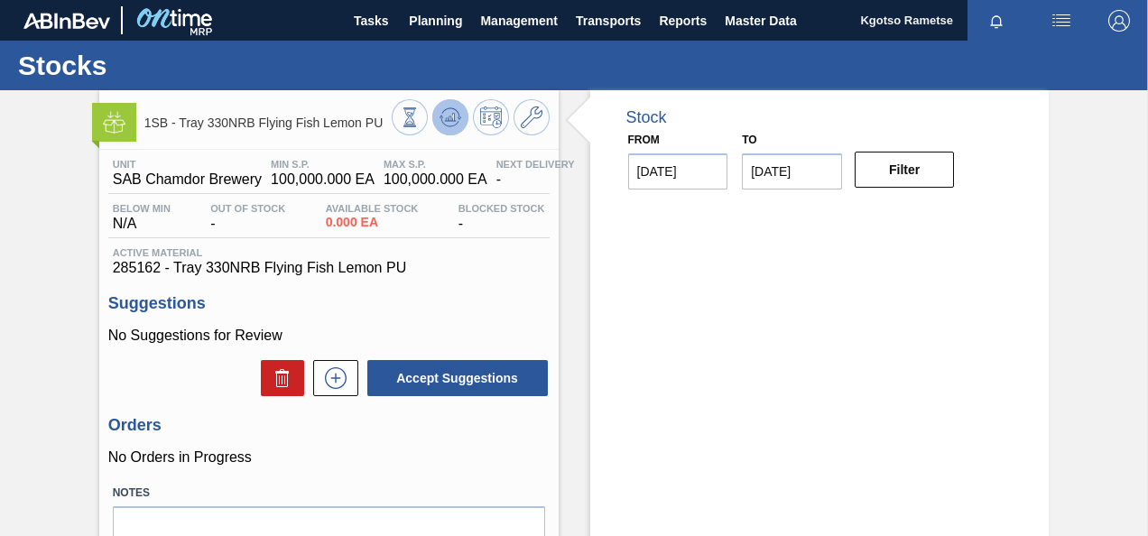
click at [446, 120] on icon at bounding box center [450, 117] width 12 height 8
